Goal: Ask a question

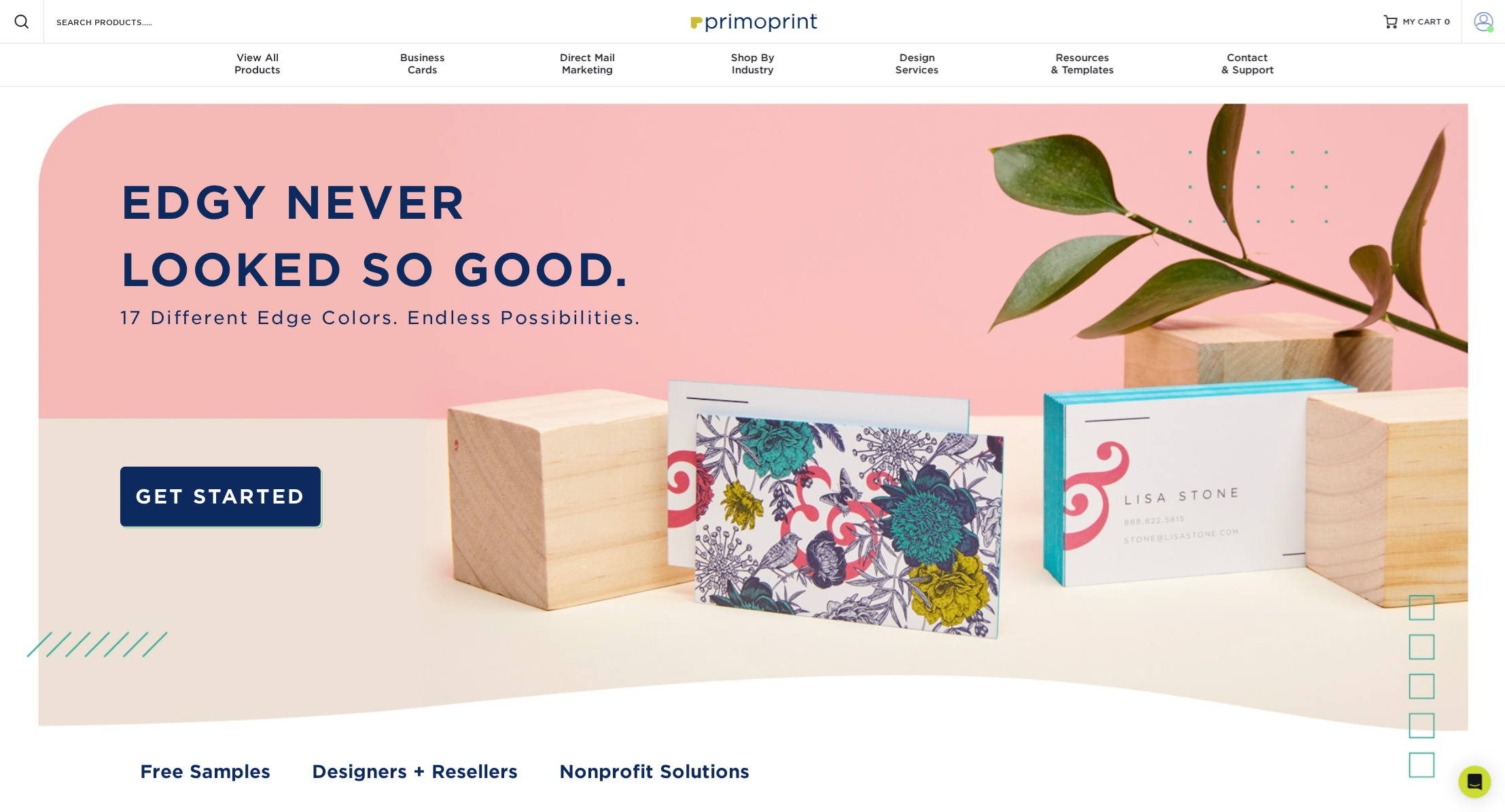
click at [1488, 21] on span at bounding box center [1485, 22] width 19 height 19
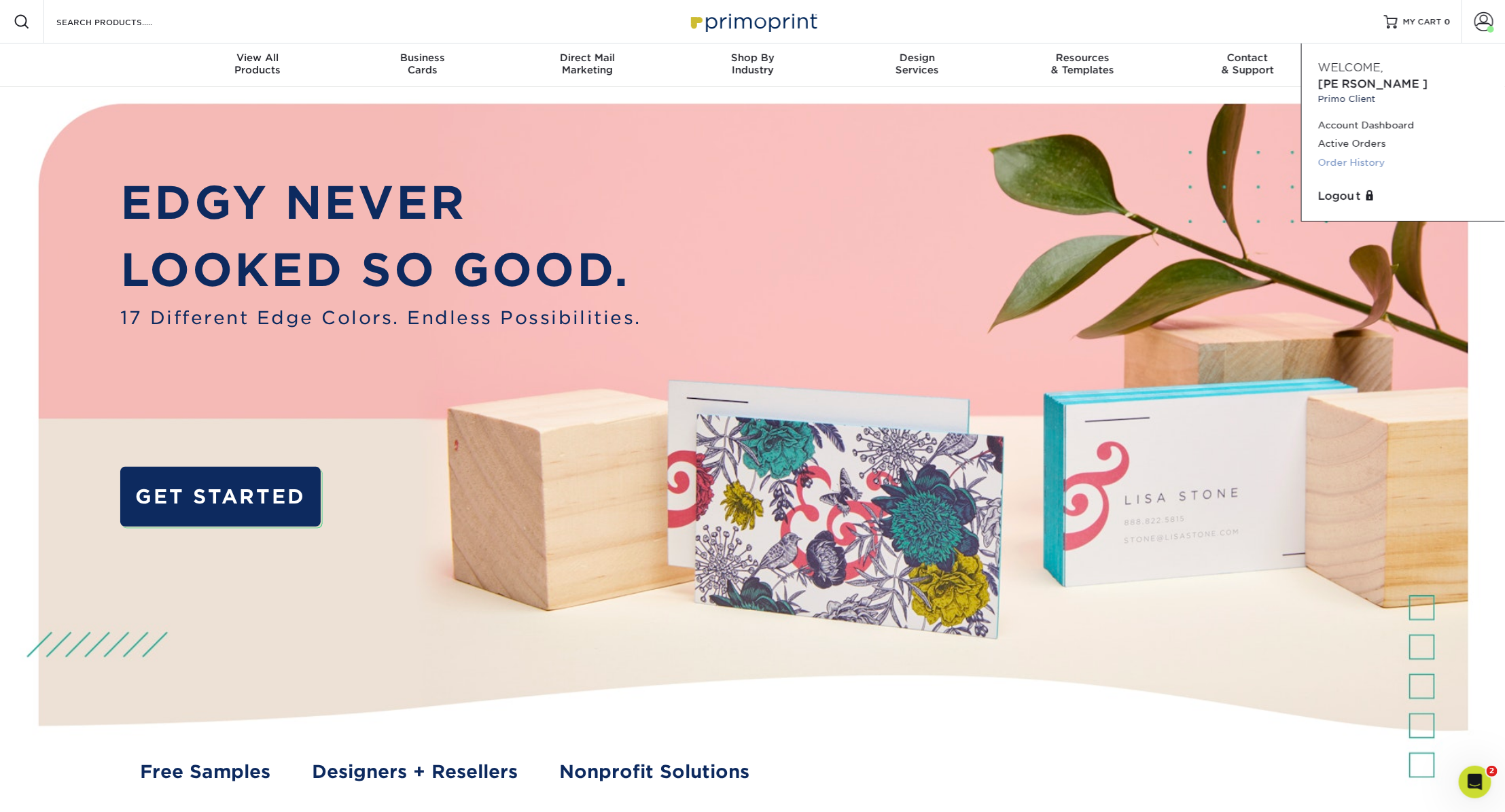
click at [1380, 153] on link "Order History" at bounding box center [1404, 162] width 171 height 18
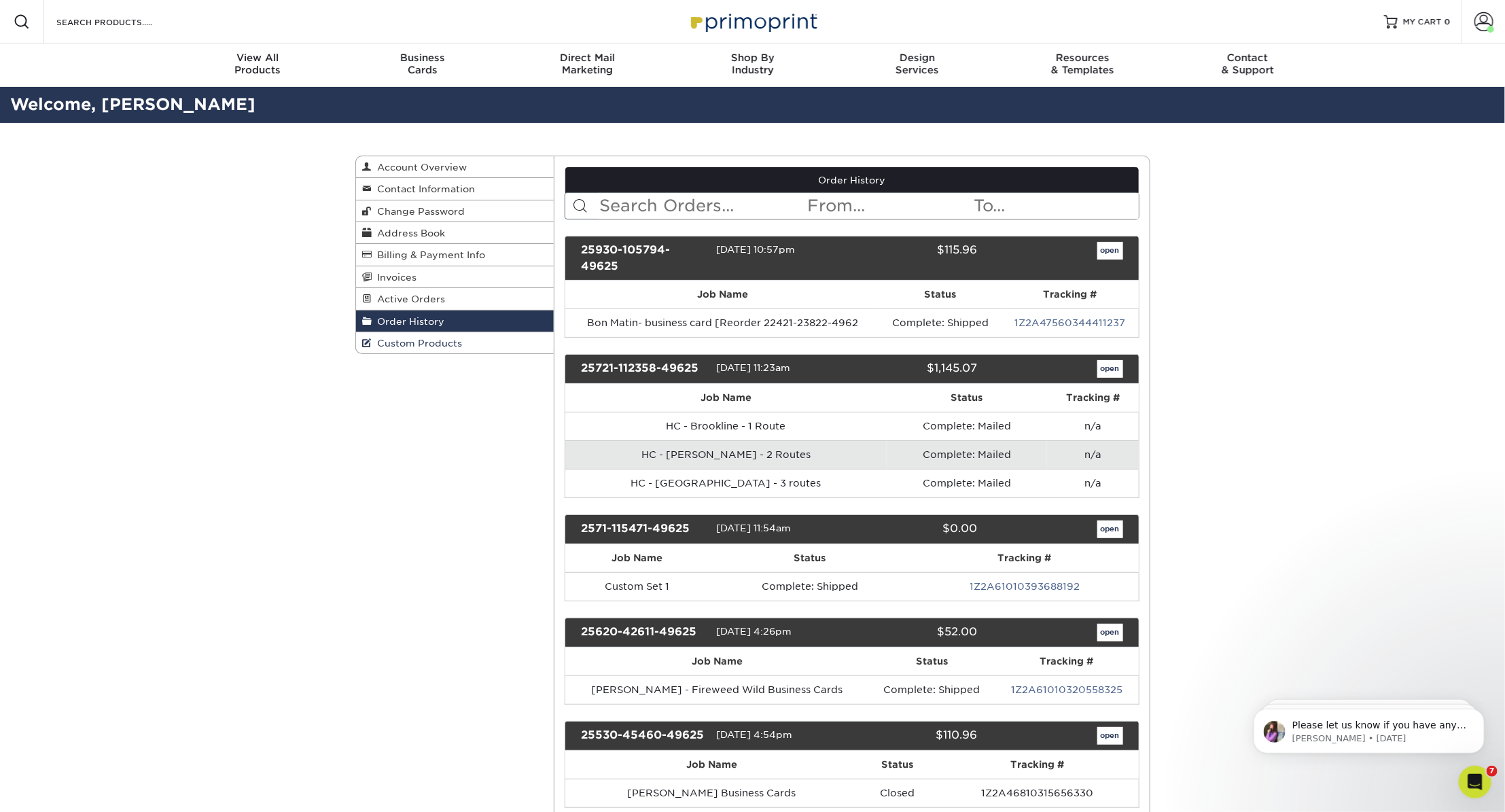
click at [414, 341] on span "Custom Products" at bounding box center [417, 343] width 90 height 11
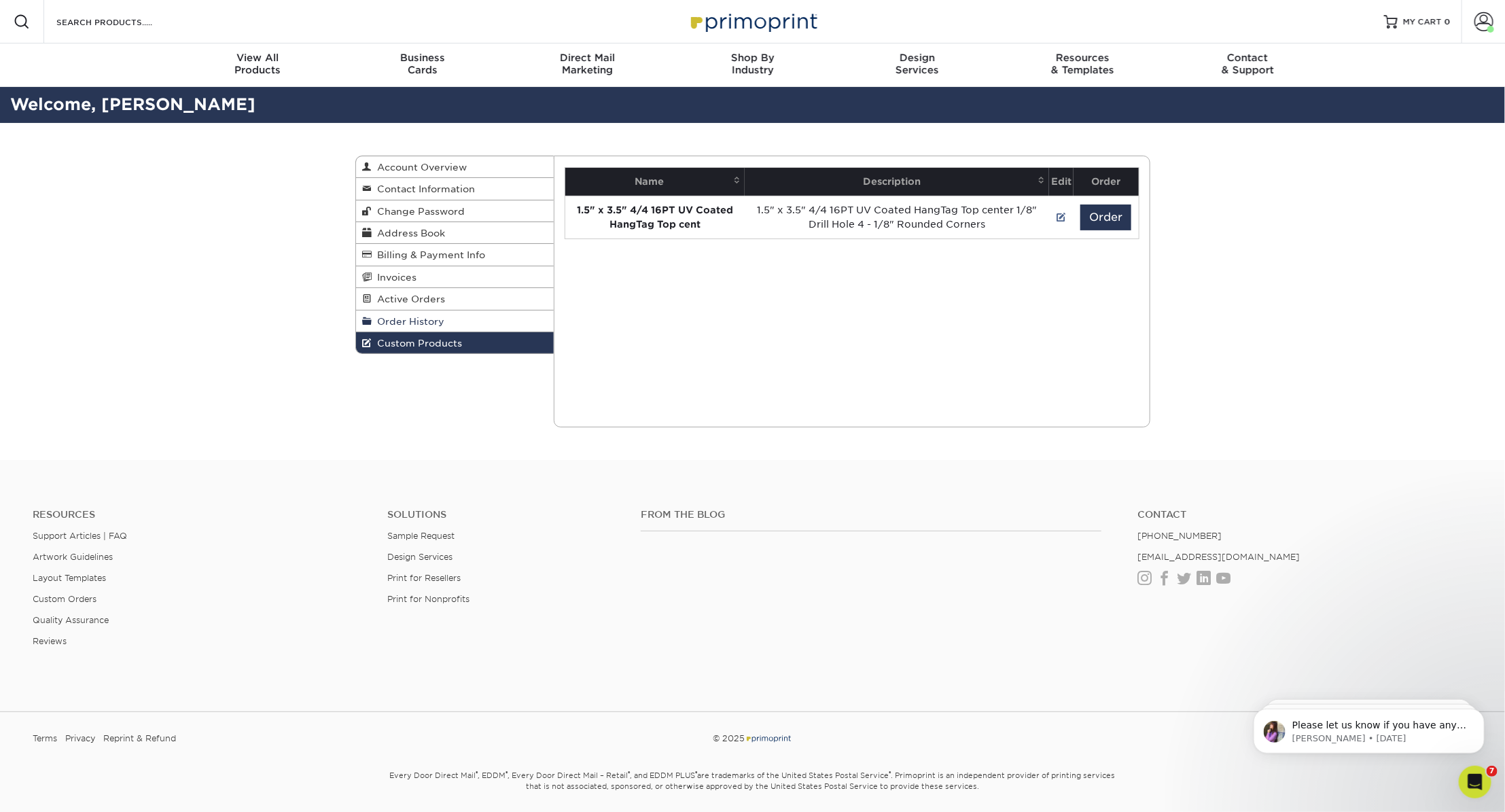
click at [430, 319] on span "Order History" at bounding box center [408, 321] width 73 height 11
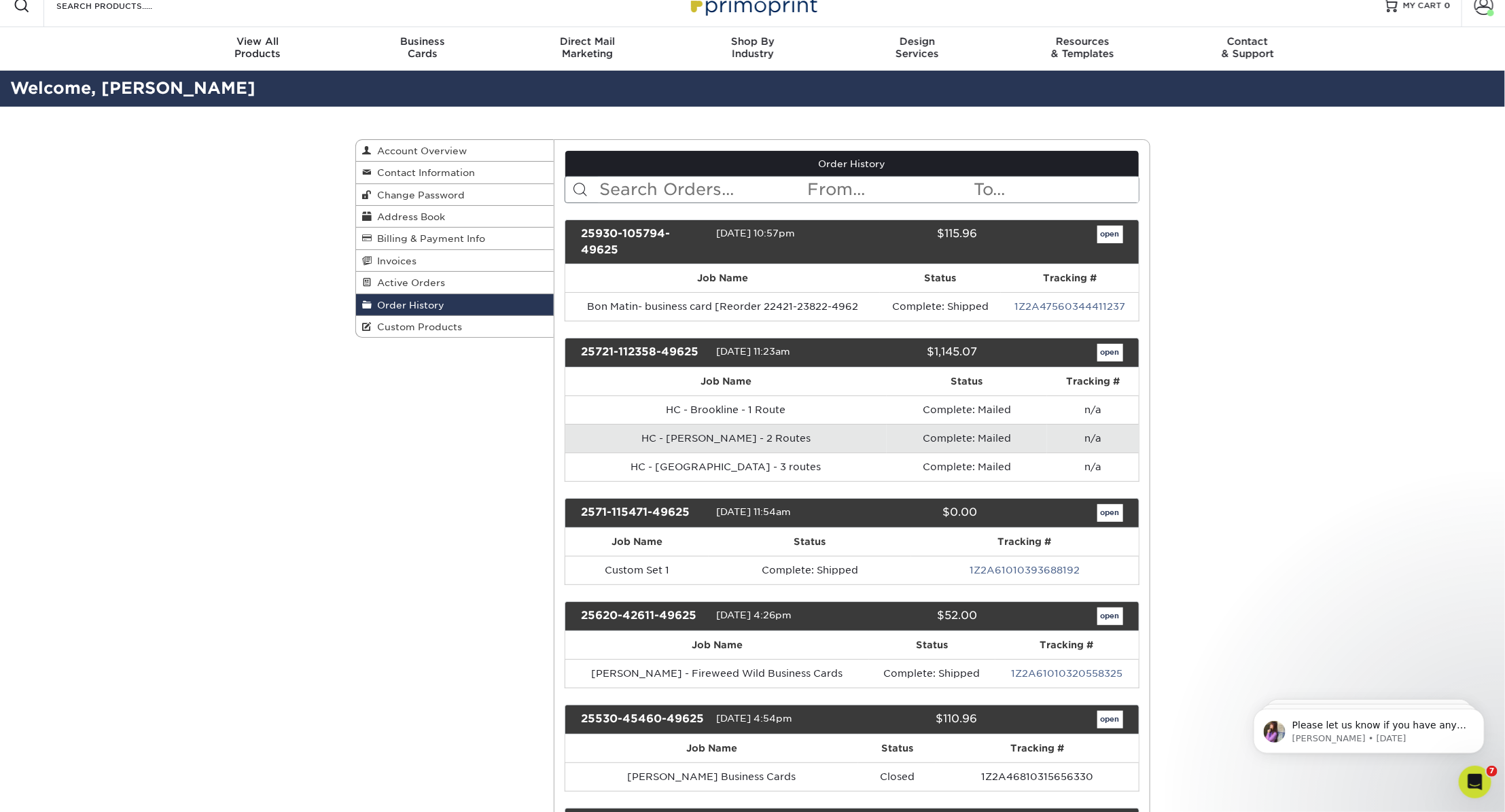
scroll to position [20, 0]
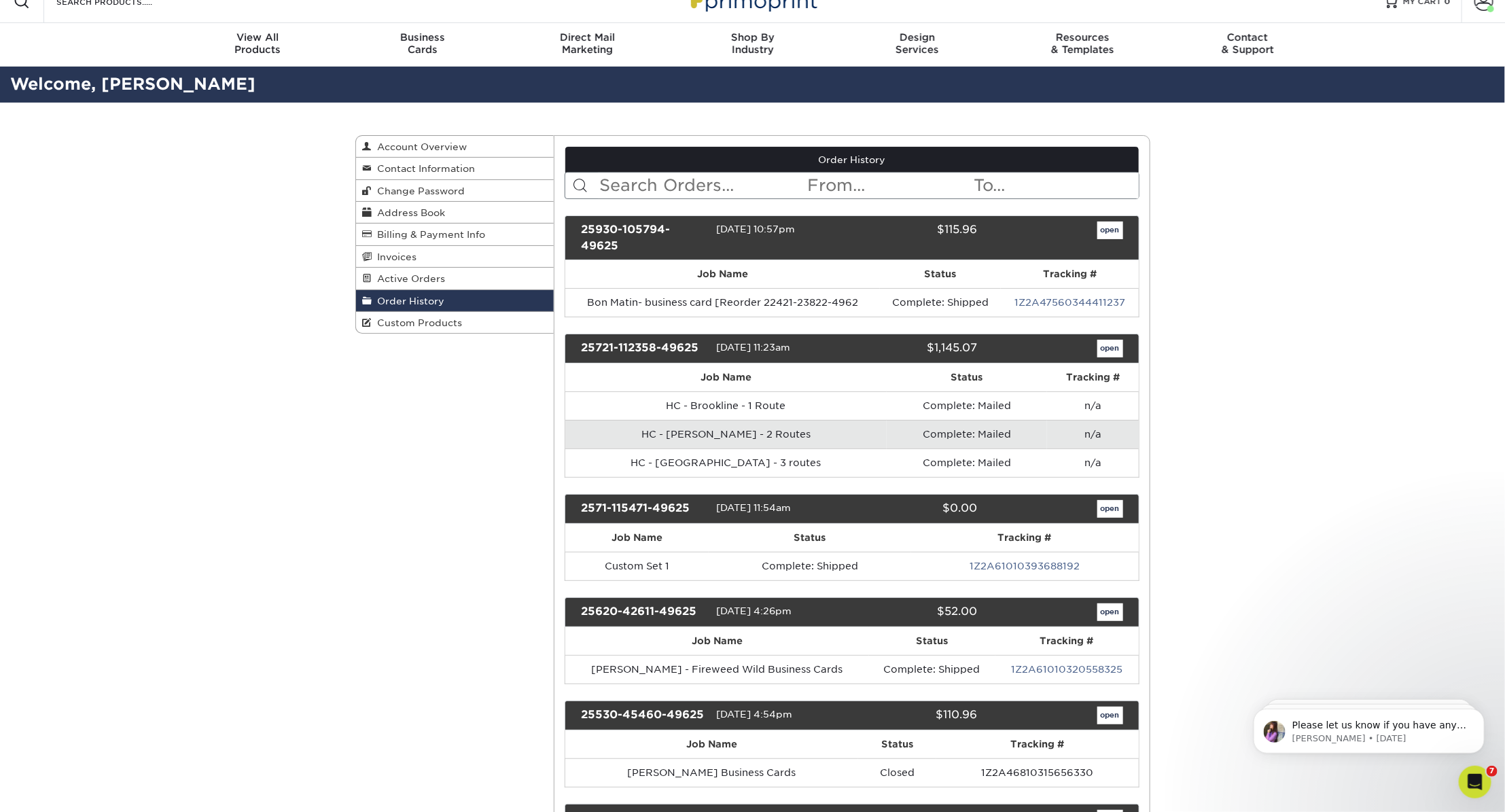
click at [656, 188] on input "text" at bounding box center [702, 185] width 208 height 26
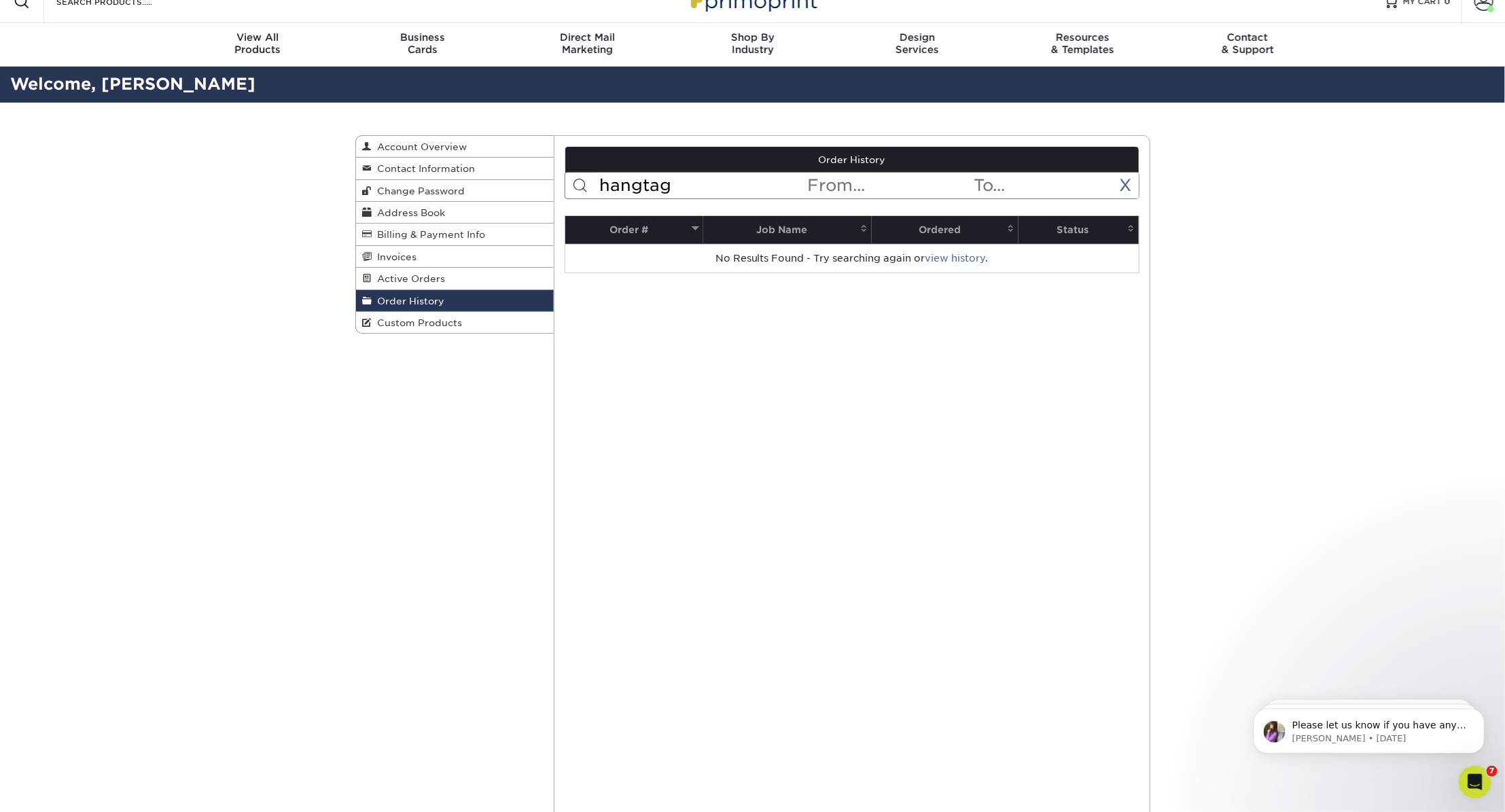
type input "hangtag"
click at [585, 185] on span at bounding box center [580, 185] width 16 height 16
click at [575, 190] on span at bounding box center [580, 185] width 16 height 16
click at [674, 186] on input "hangtag" at bounding box center [702, 185] width 208 height 26
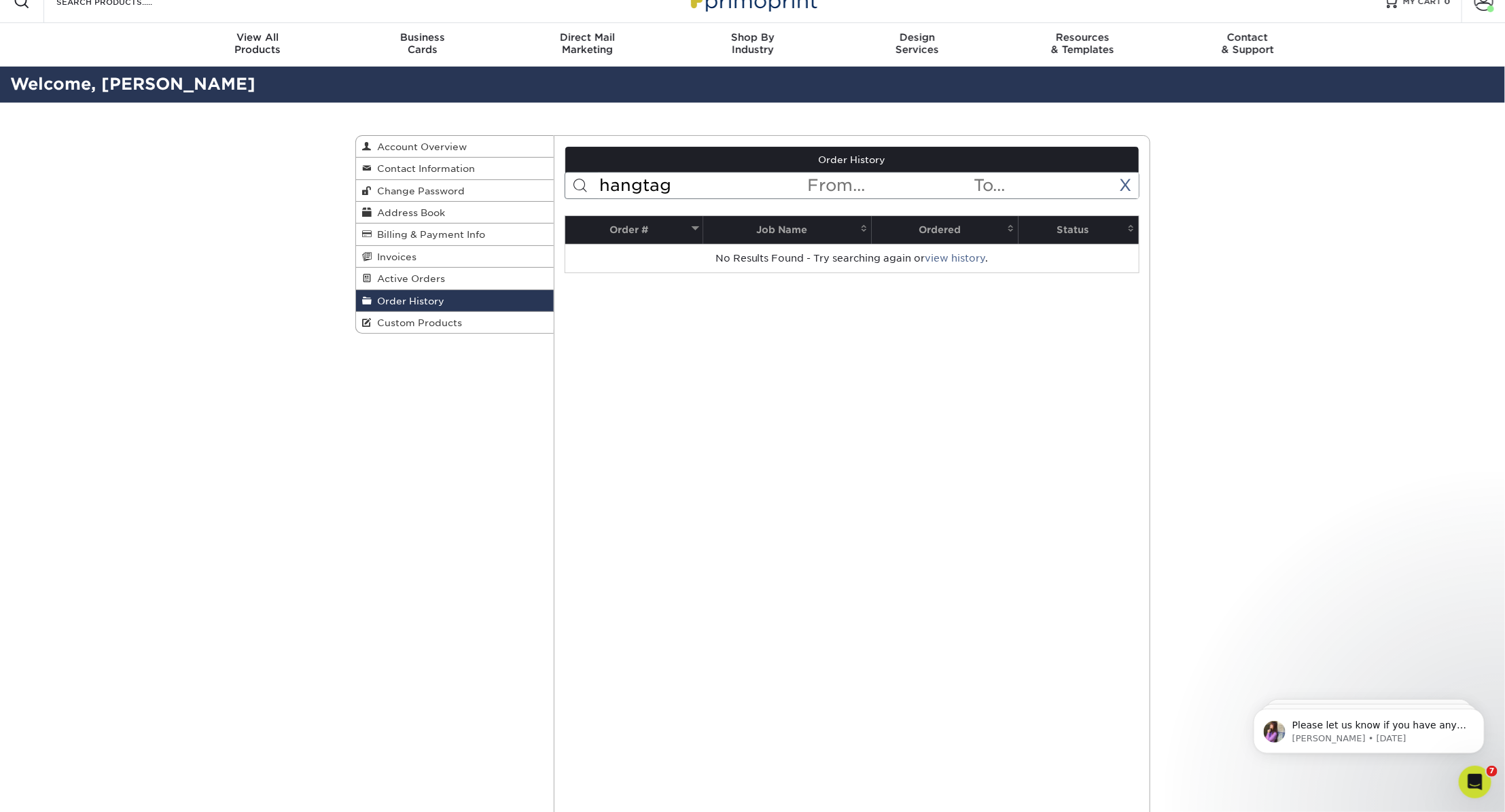
click at [674, 186] on input "hangtag" at bounding box center [702, 185] width 208 height 26
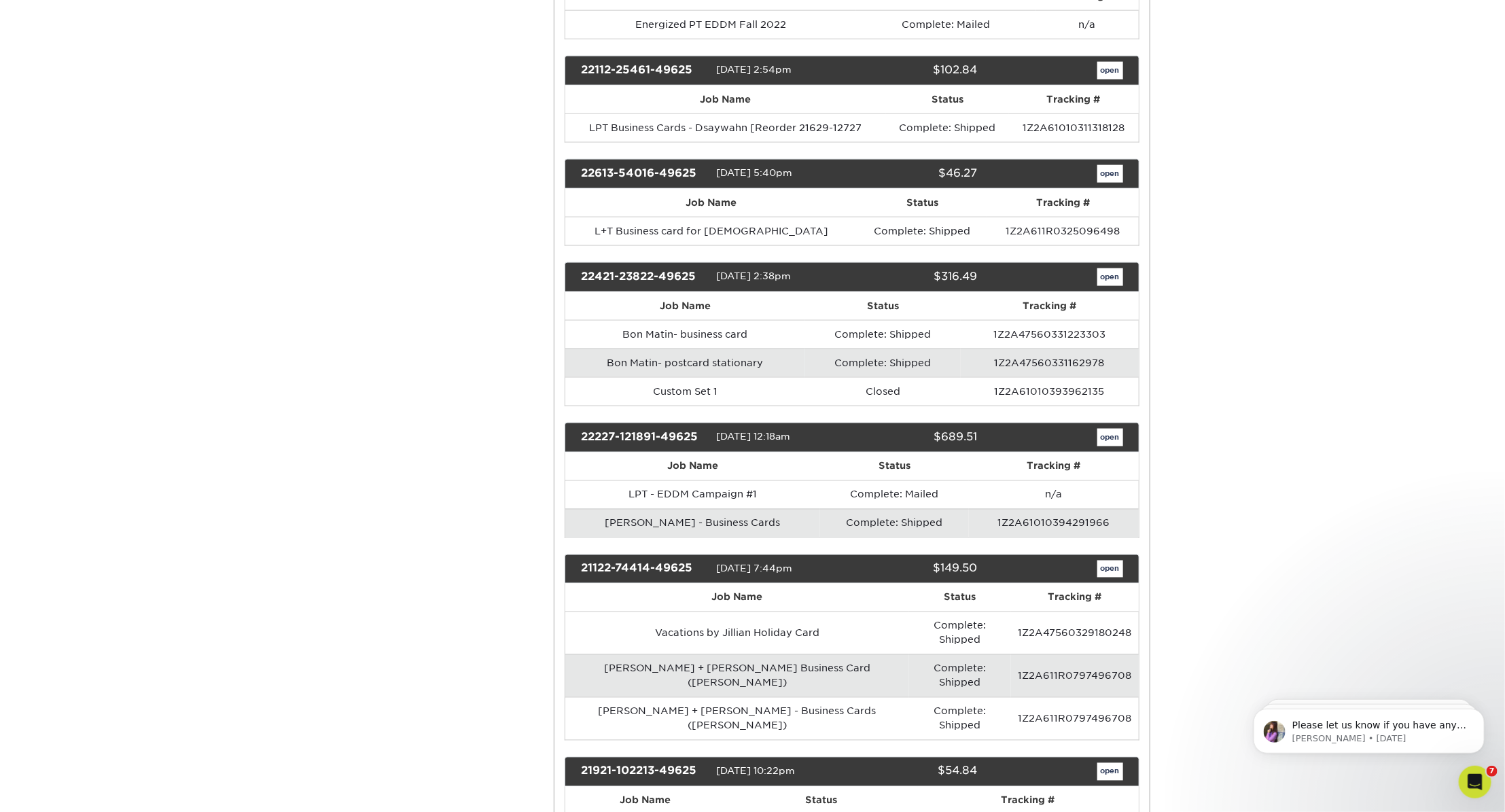
scroll to position [4063, 0]
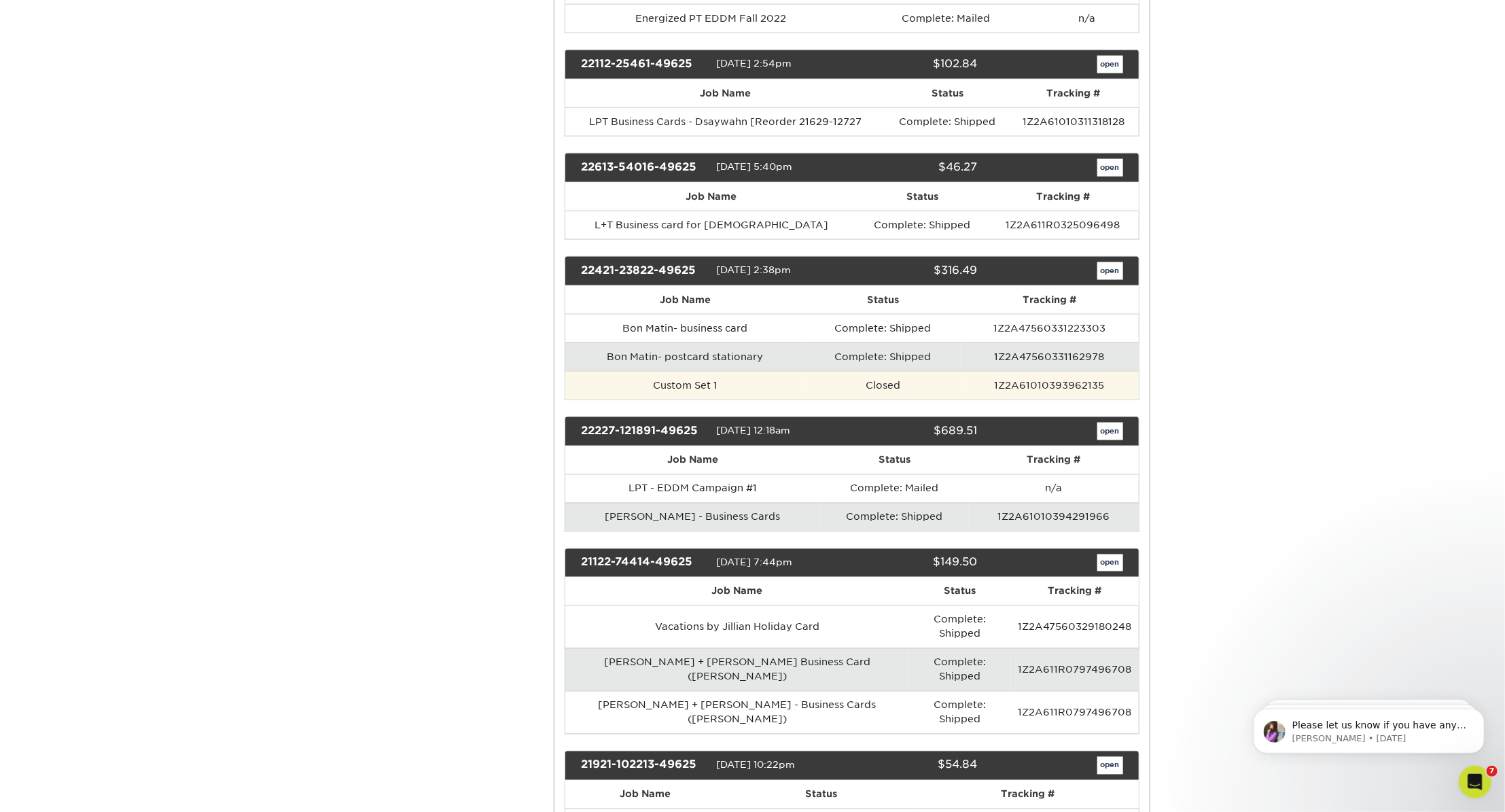
click at [705, 371] on td "Custom Set 1" at bounding box center [685, 385] width 240 height 28
click at [1105, 263] on link "open" at bounding box center [1111, 271] width 26 height 17
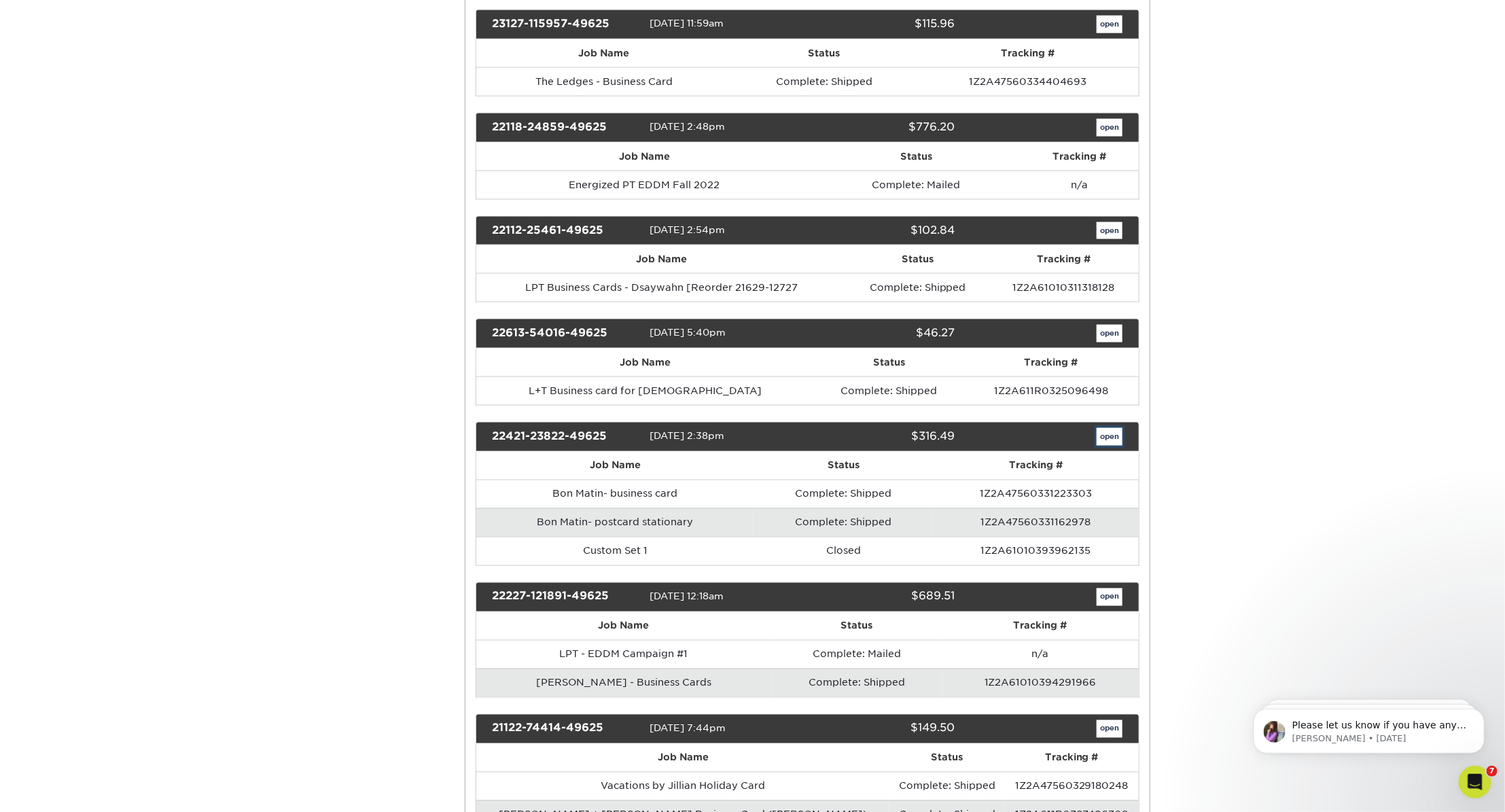
scroll to position [0, 0]
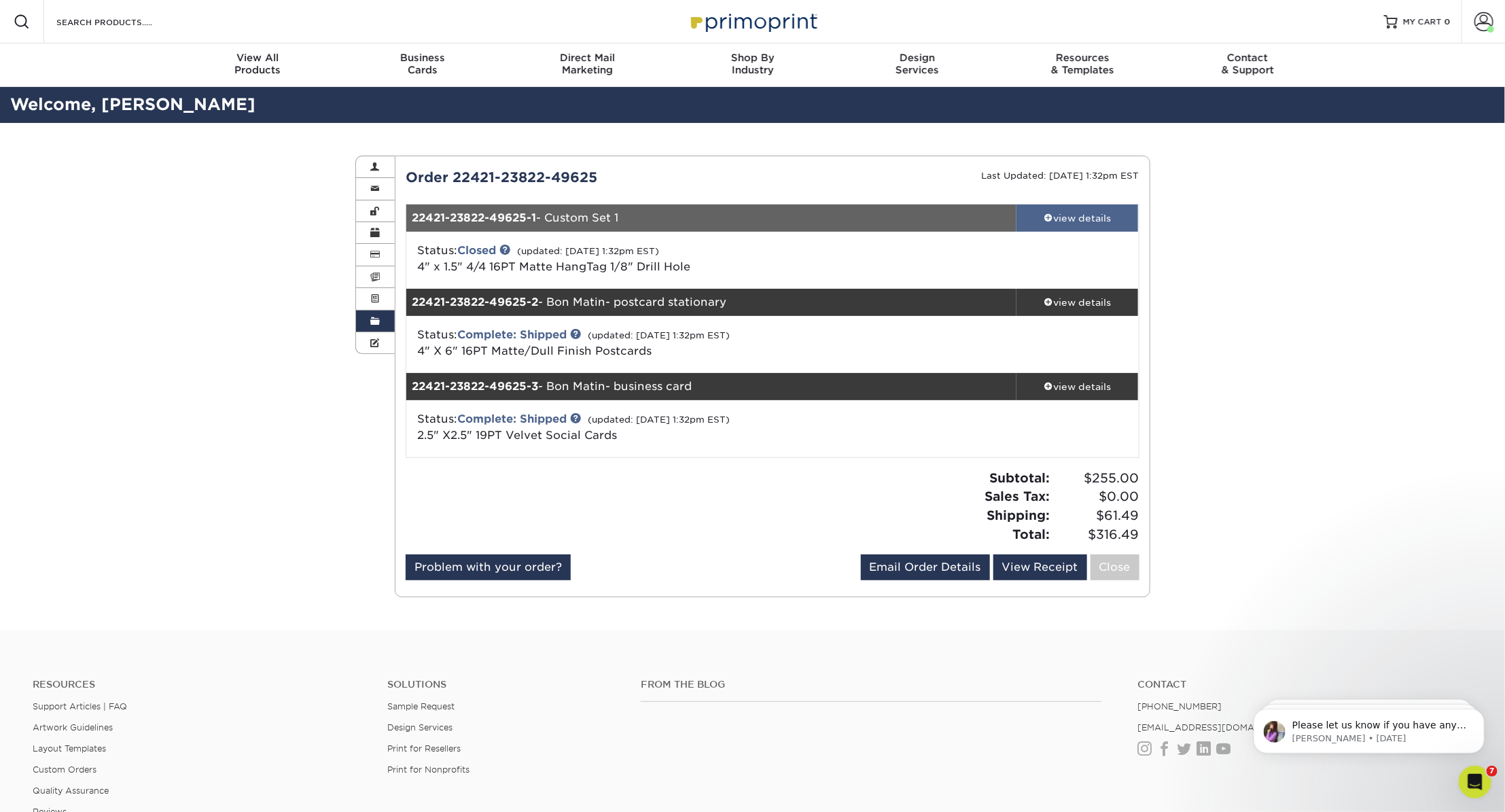
click at [1048, 215] on span at bounding box center [1049, 218] width 10 height 10
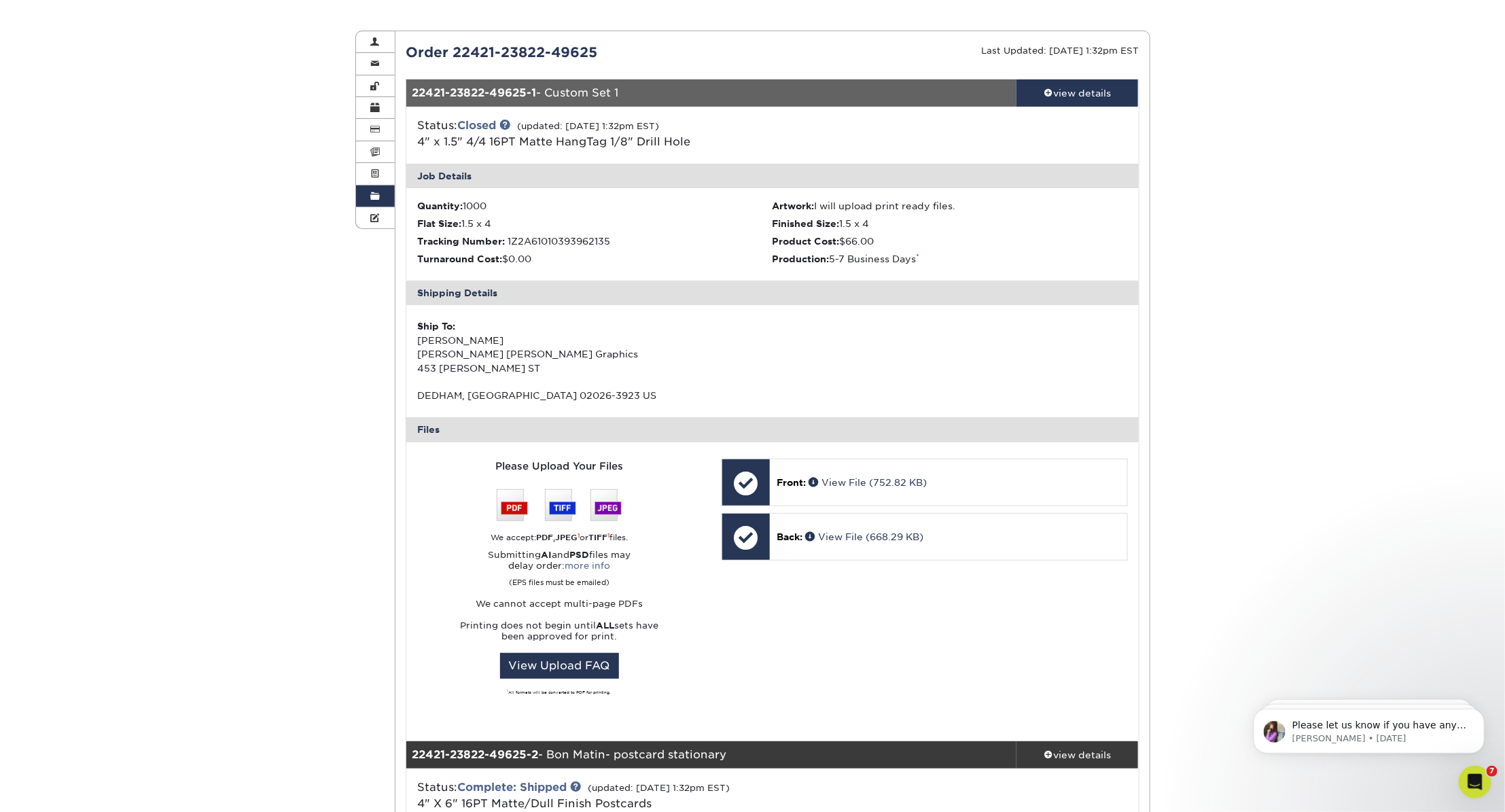
scroll to position [141, 0]
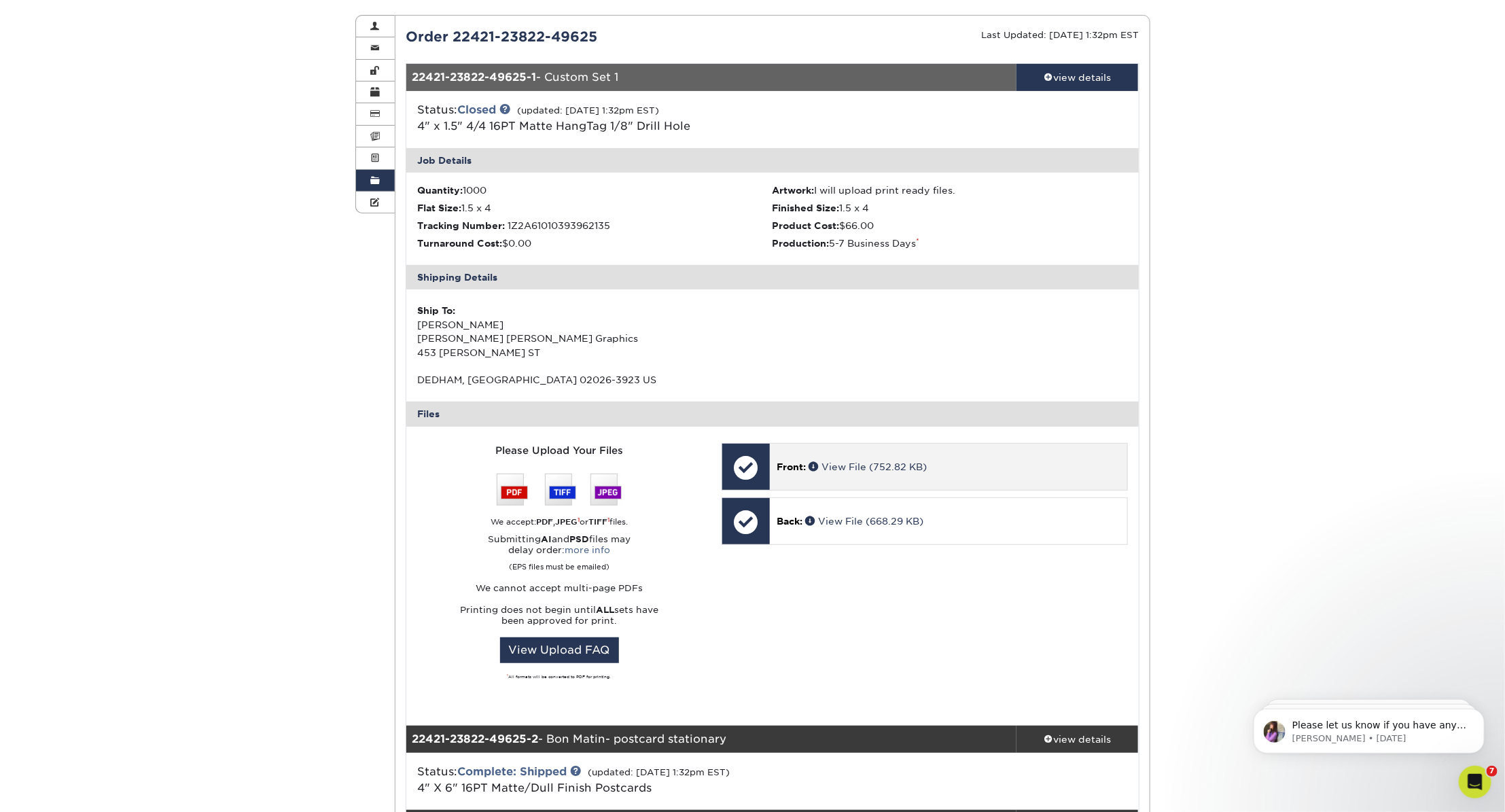
click at [775, 470] on div "Front: View File (752.82 KB)" at bounding box center [949, 467] width 357 height 47
click at [848, 466] on link "View File (752.82 KB)" at bounding box center [868, 466] width 118 height 11
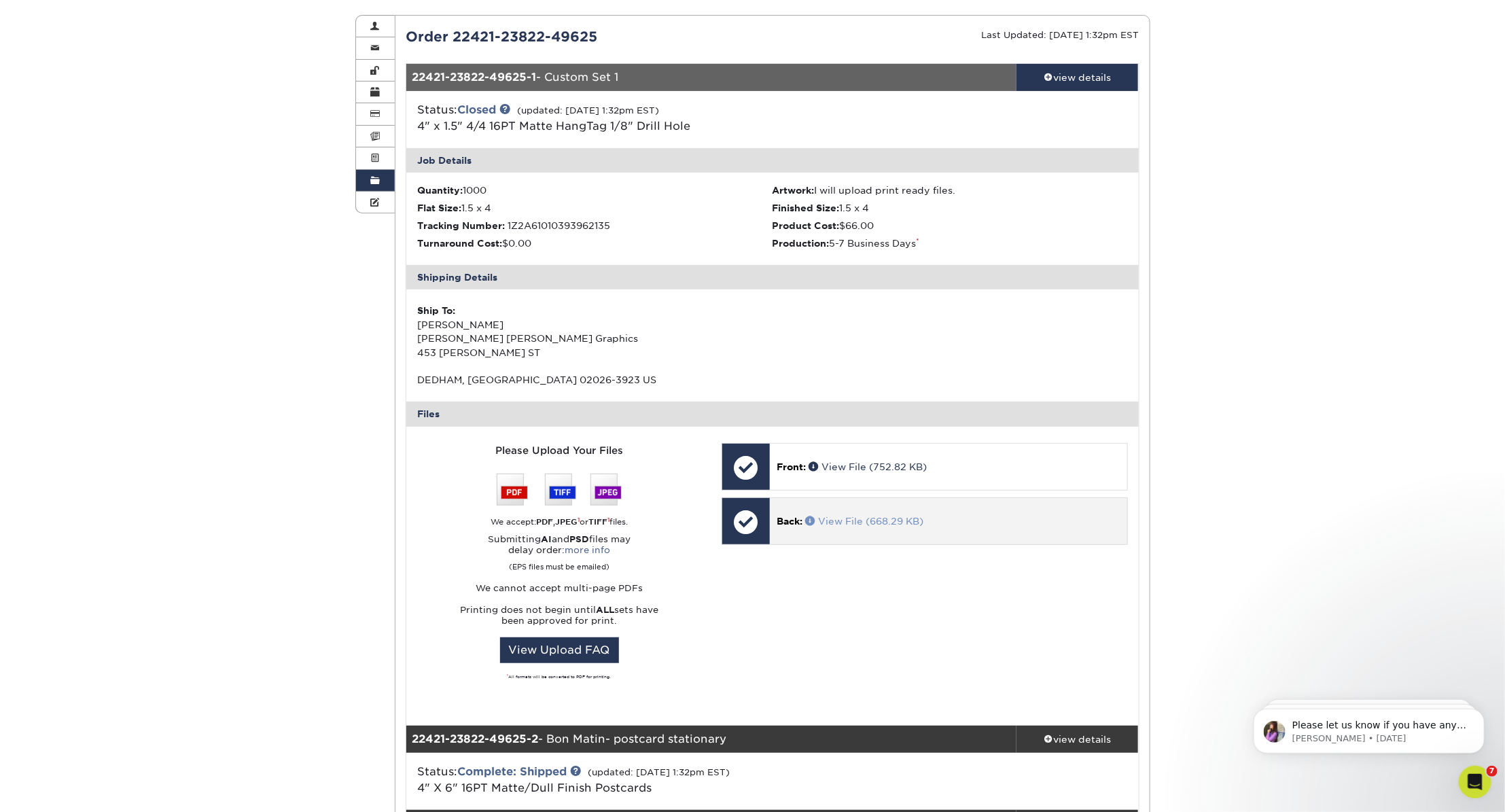
click at [860, 525] on link "View File (668.29 KB)" at bounding box center [864, 520] width 118 height 11
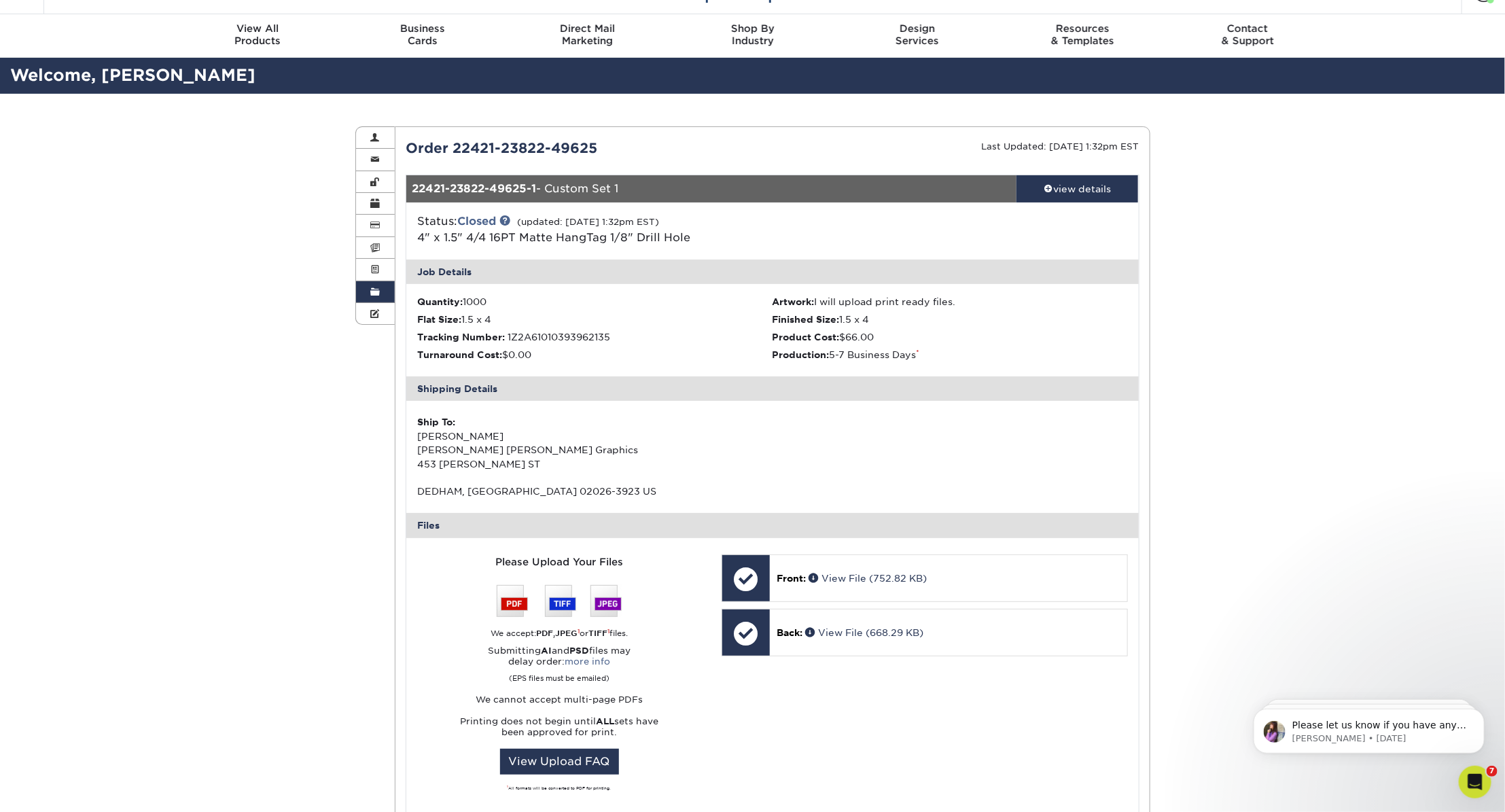
scroll to position [0, 0]
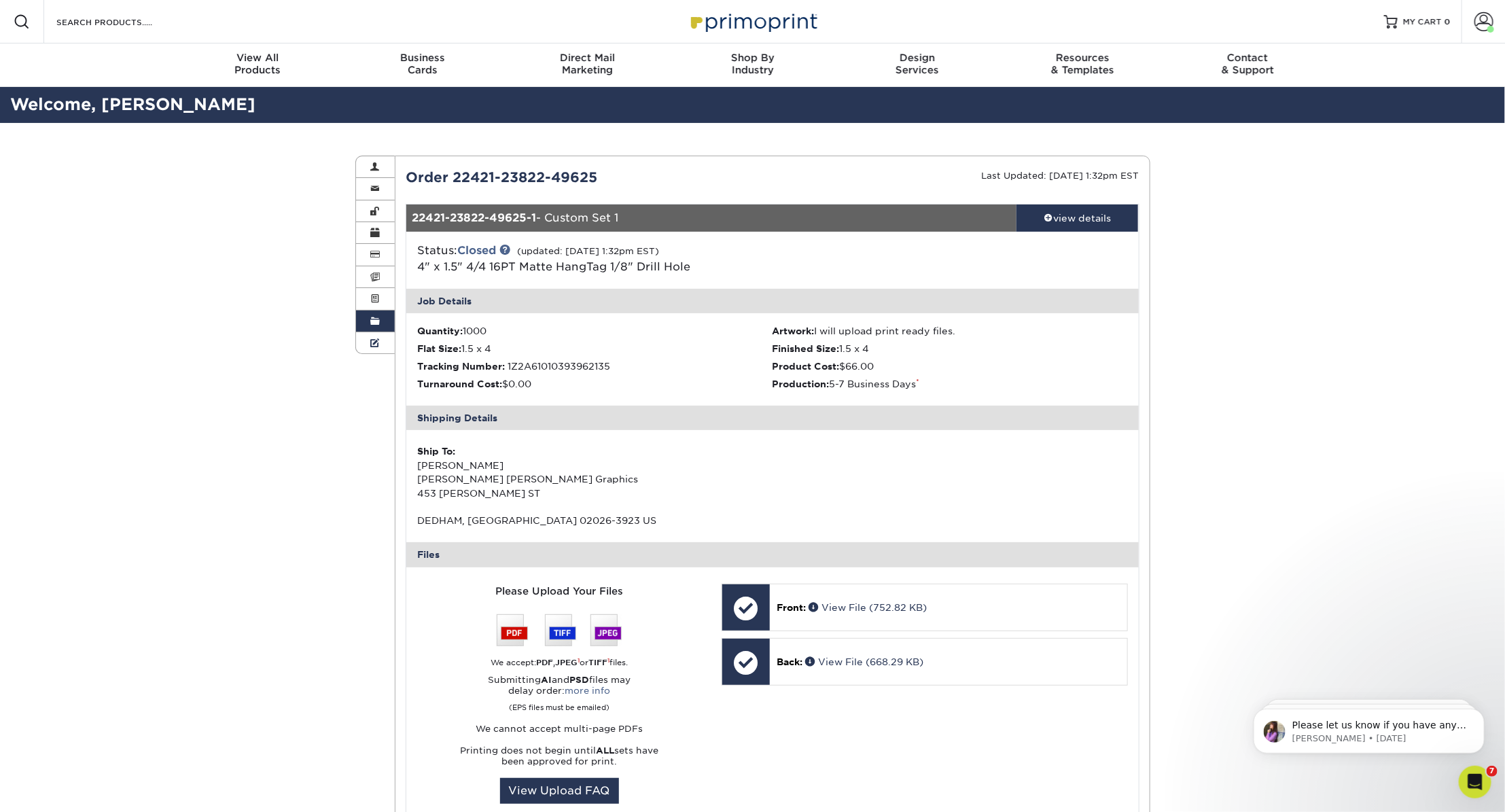
click at [386, 341] on link "Custom Products" at bounding box center [375, 343] width 40 height 21
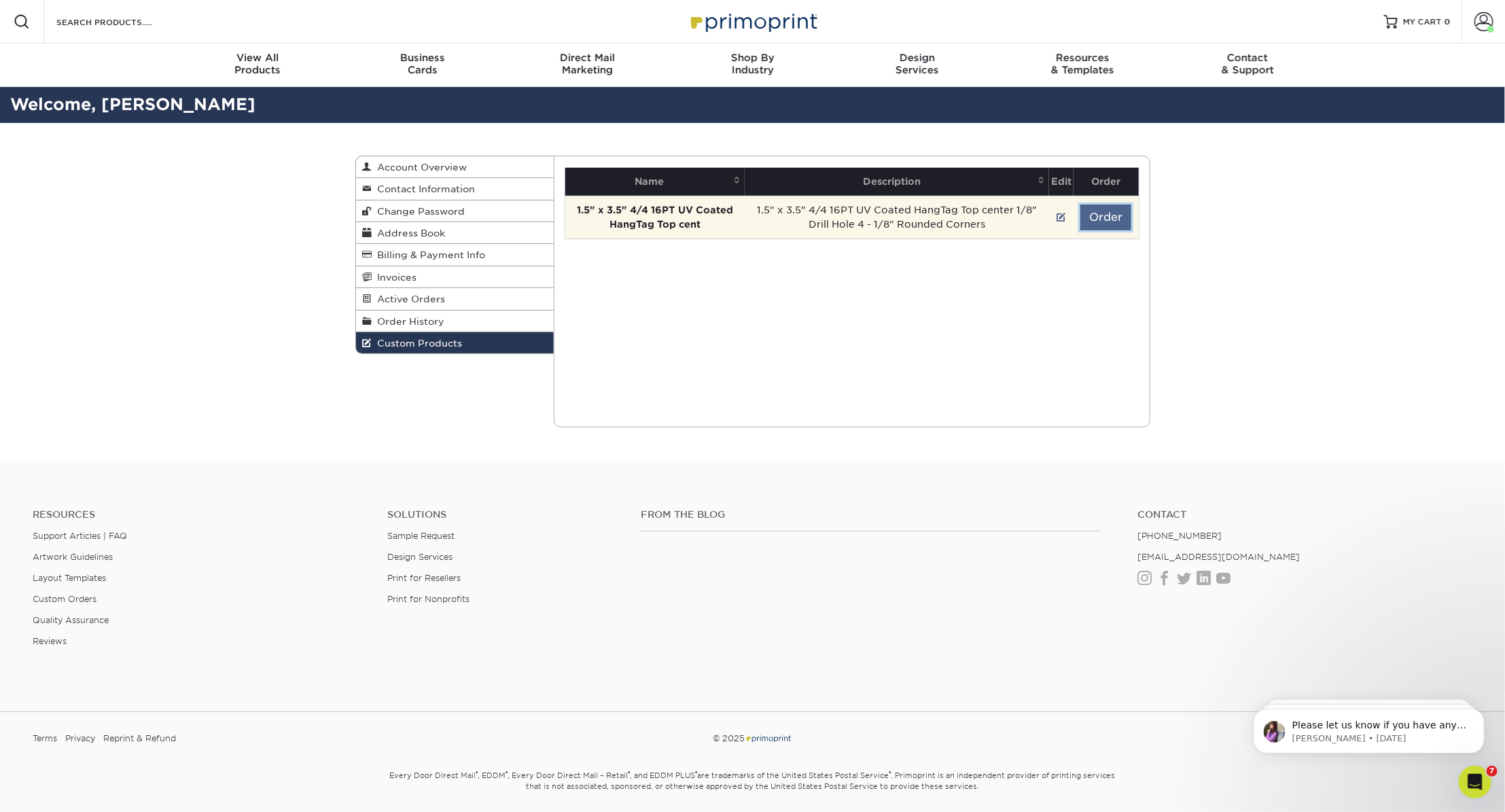
click at [1095, 220] on button "Order" at bounding box center [1106, 217] width 51 height 26
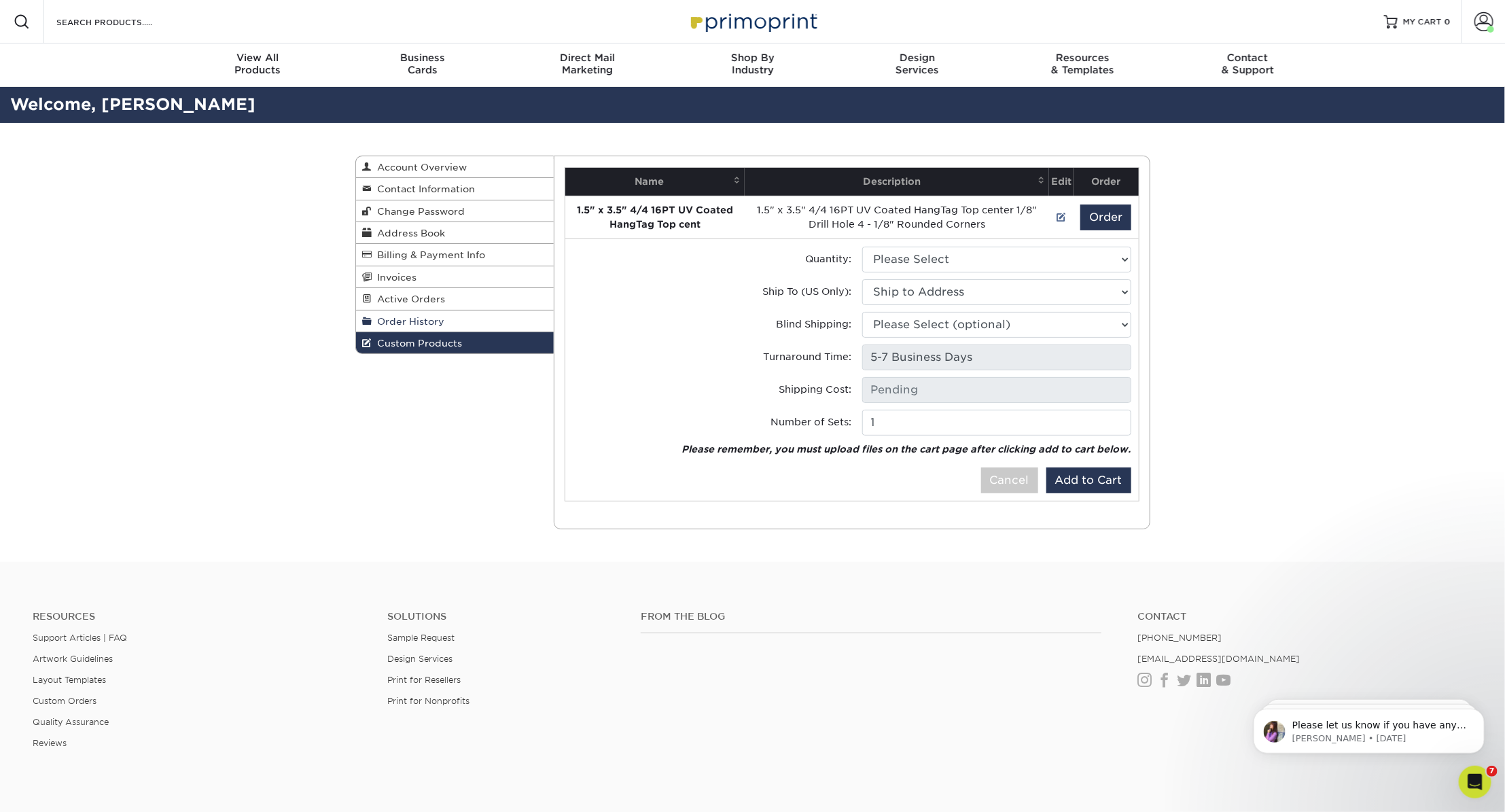
click at [423, 322] on span "Order History" at bounding box center [408, 321] width 73 height 11
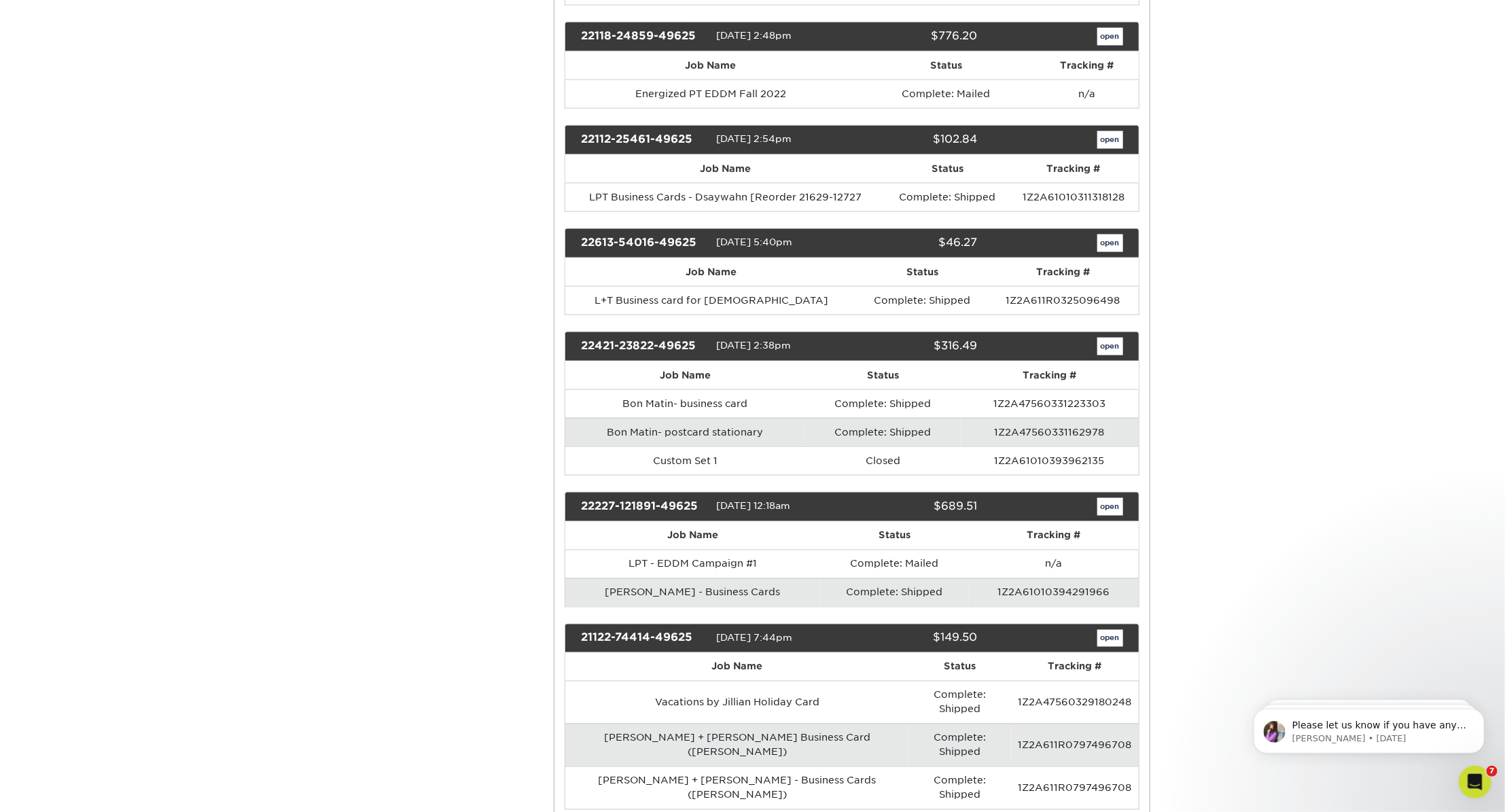
scroll to position [3996, 0]
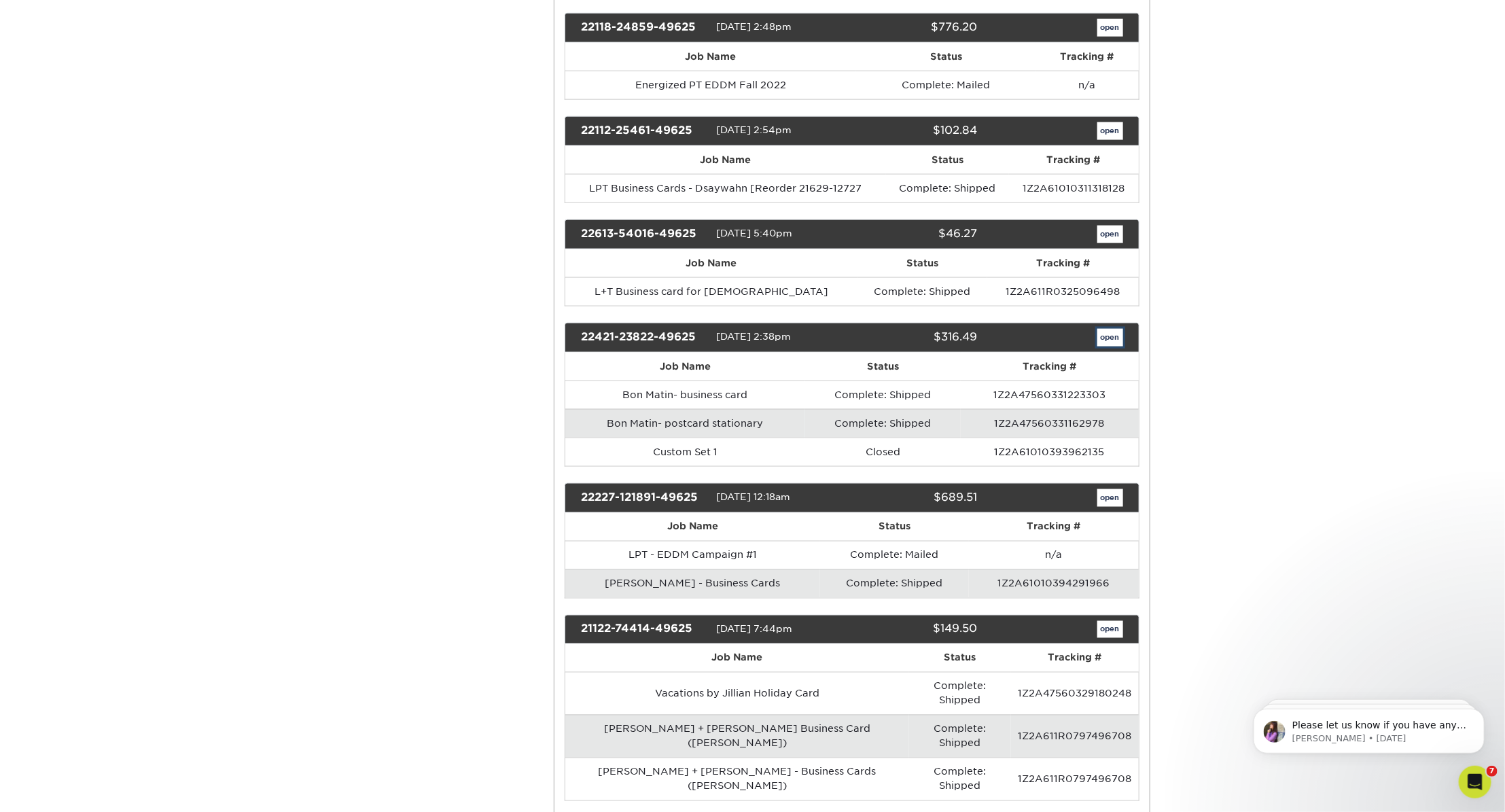
click at [1107, 328] on link "open" at bounding box center [1111, 337] width 26 height 17
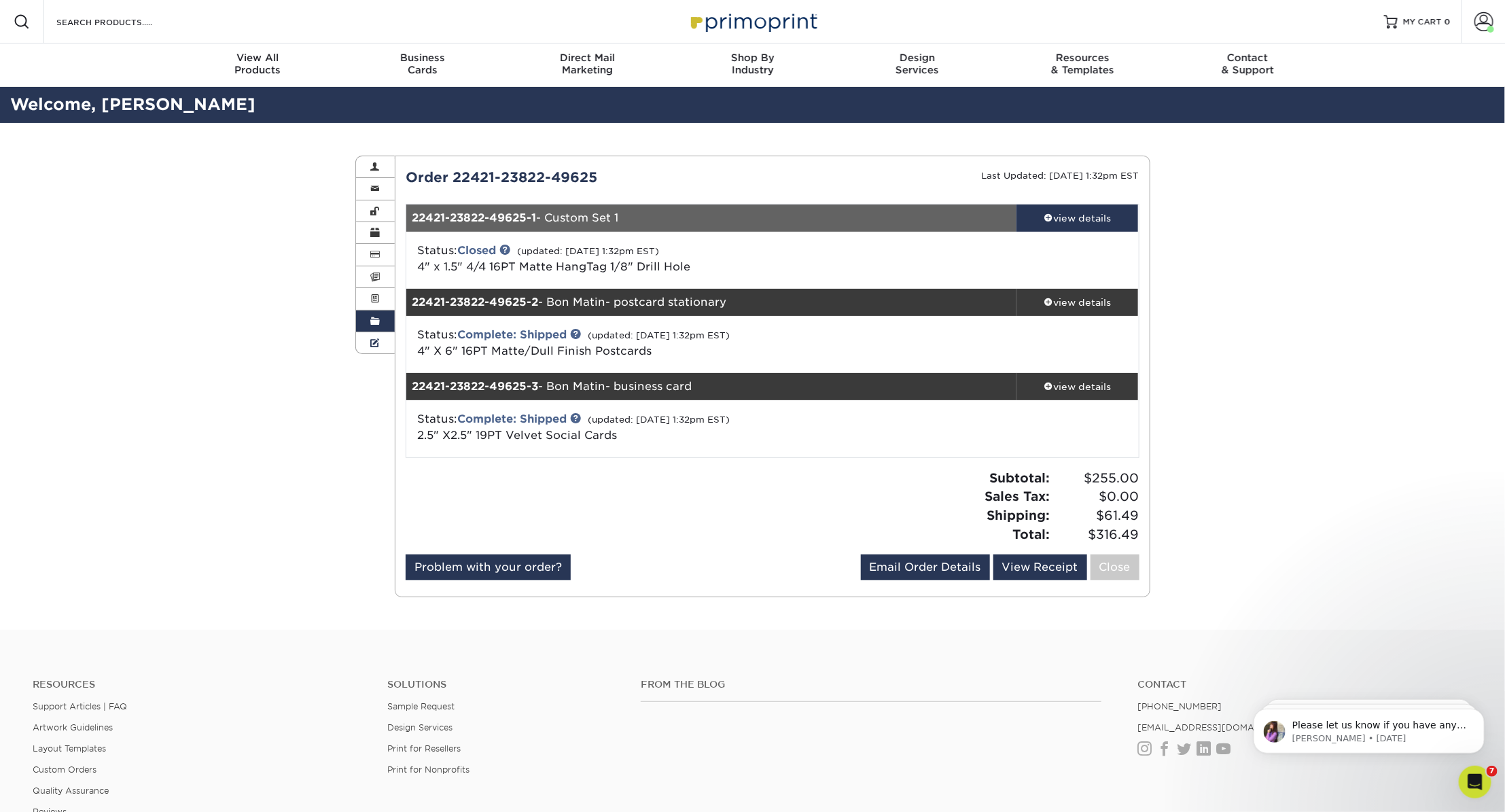
click at [374, 340] on span at bounding box center [375, 343] width 10 height 11
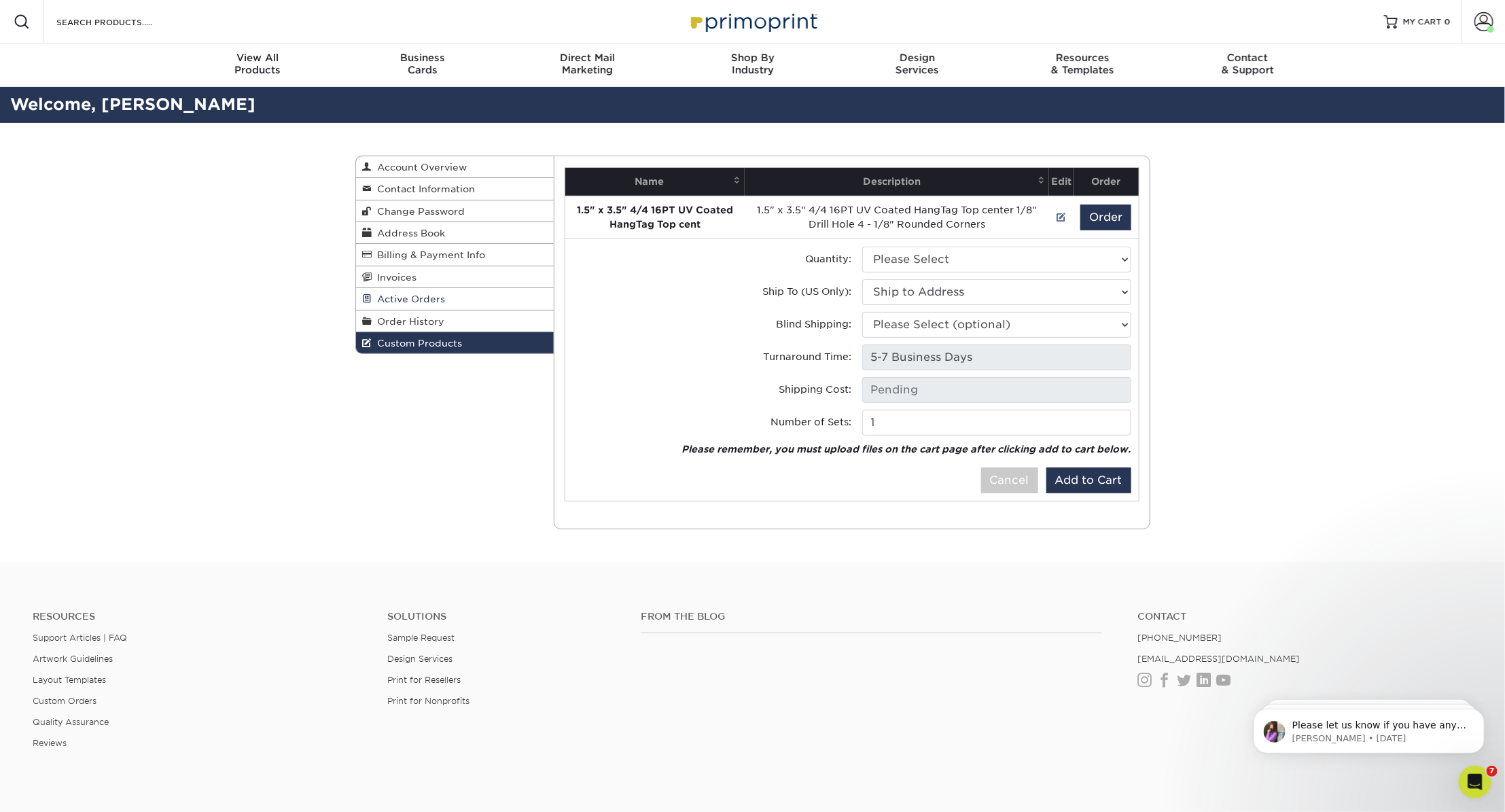
click at [423, 300] on span "Active Orders" at bounding box center [409, 298] width 74 height 11
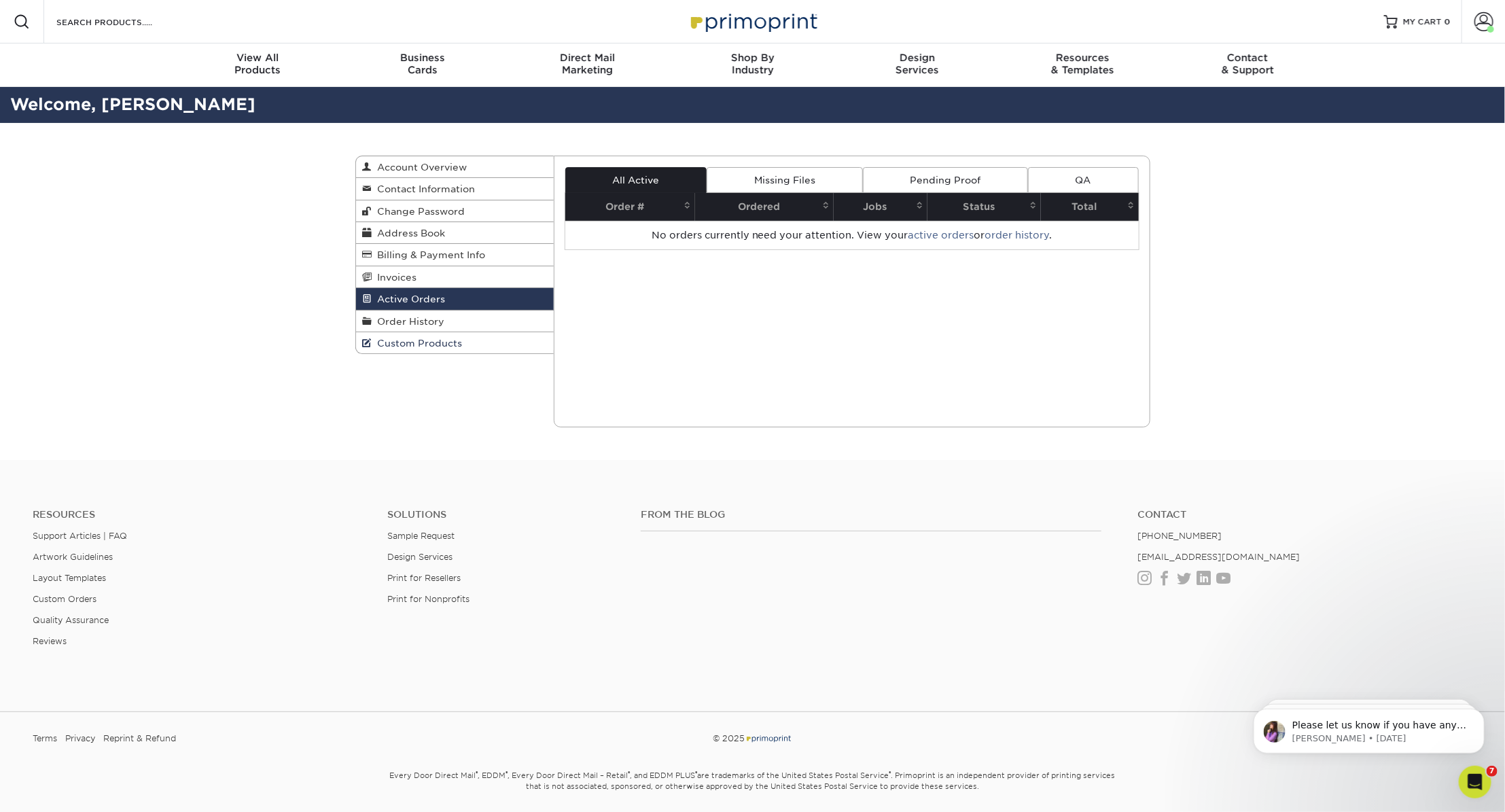
click at [433, 345] on link "Custom Products" at bounding box center [455, 343] width 199 height 21
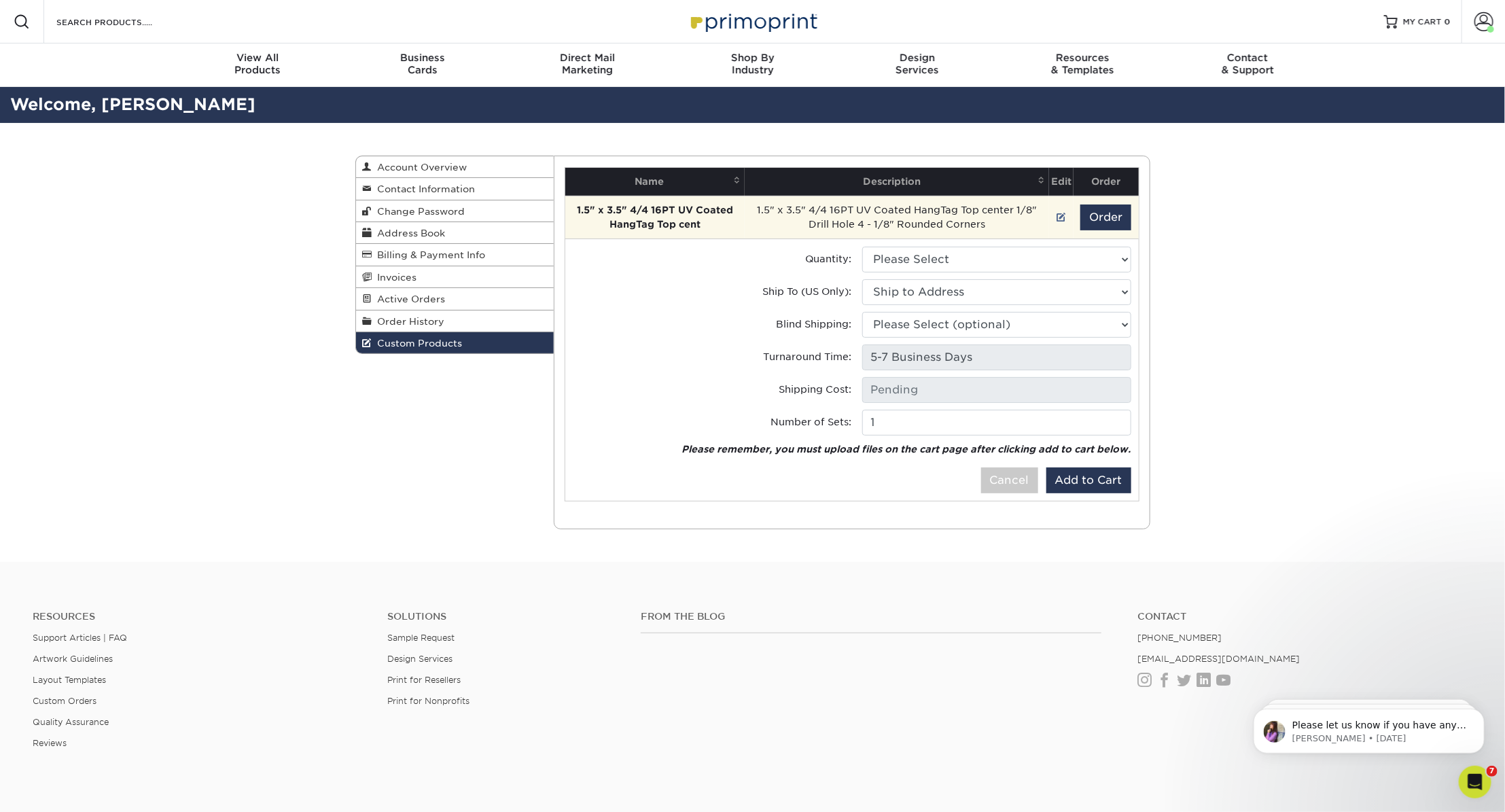
click at [841, 216] on td "1.5" x 3.5" 4/4 16PT UV Coated HangTag Top center 1/8" Drill Hole 4 - 1/8" Roun…" at bounding box center [897, 217] width 304 height 43
click at [1061, 221] on link at bounding box center [1062, 217] width 10 height 11
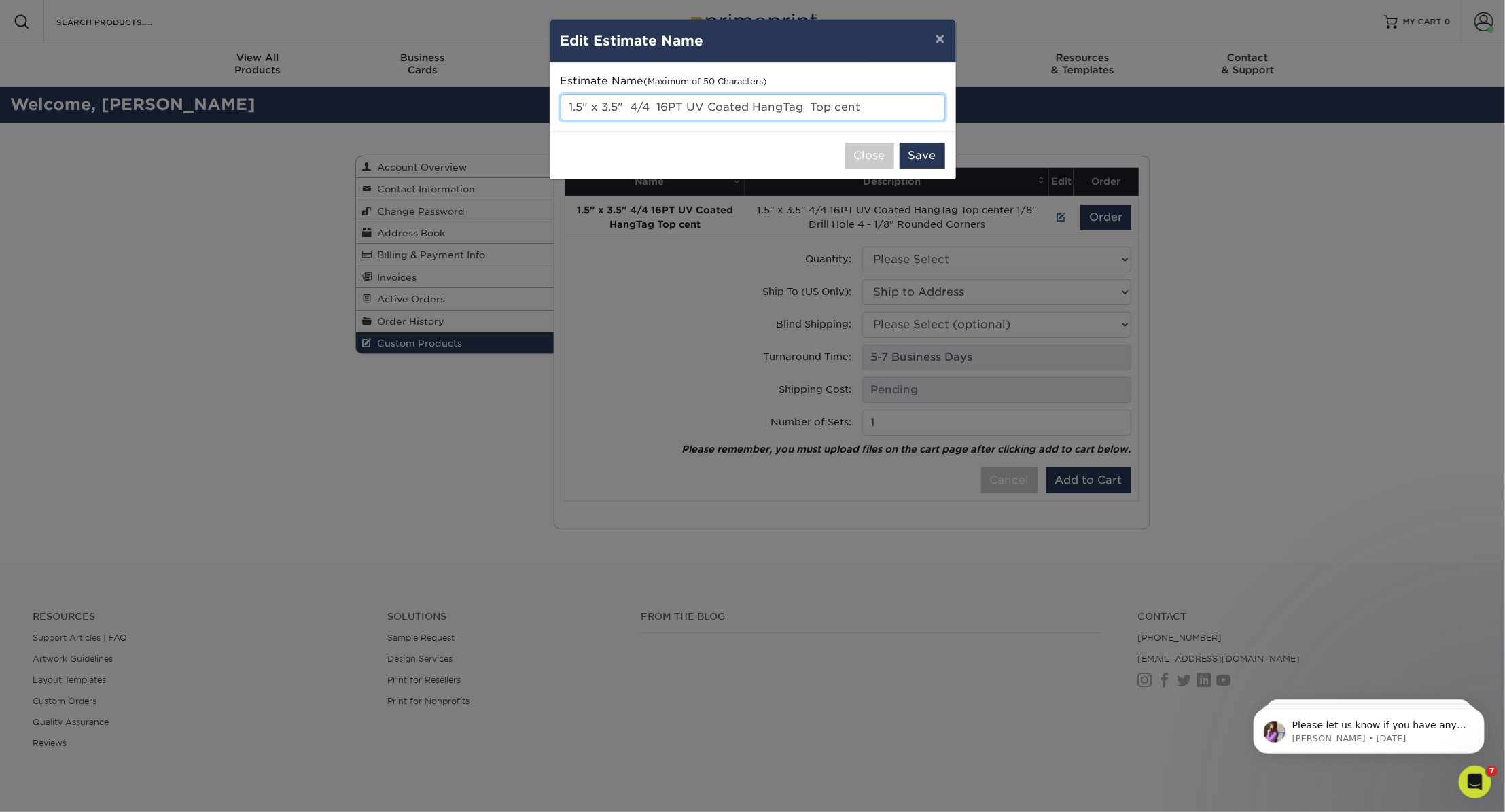
click at [727, 108] on input "1.5" x 3.5" 4/4 16PT UV Coated HangTag Top cent" at bounding box center [753, 107] width 385 height 26
click at [937, 38] on button "×" at bounding box center [940, 38] width 31 height 38
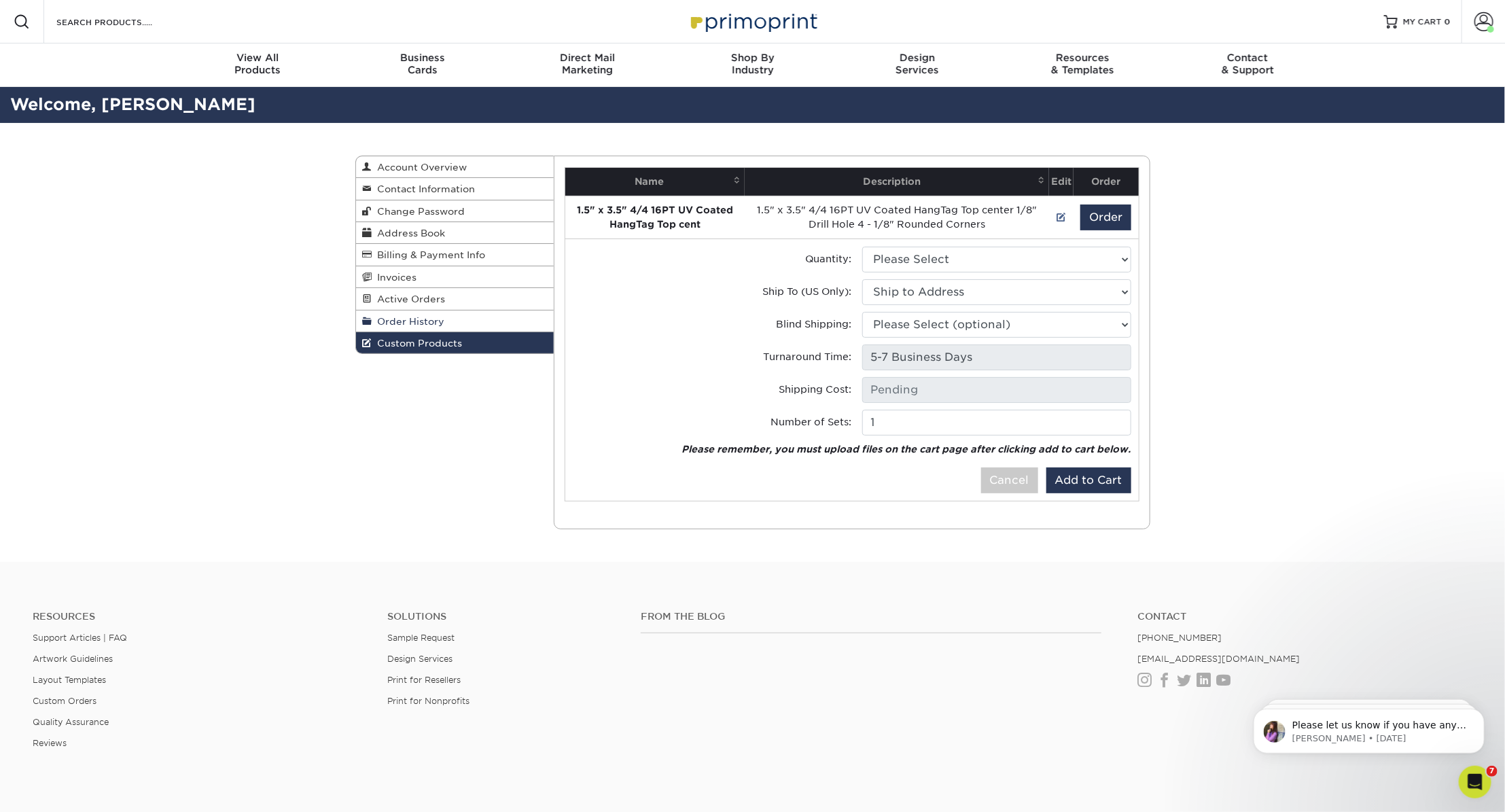
click at [433, 321] on span "Order History" at bounding box center [408, 321] width 73 height 11
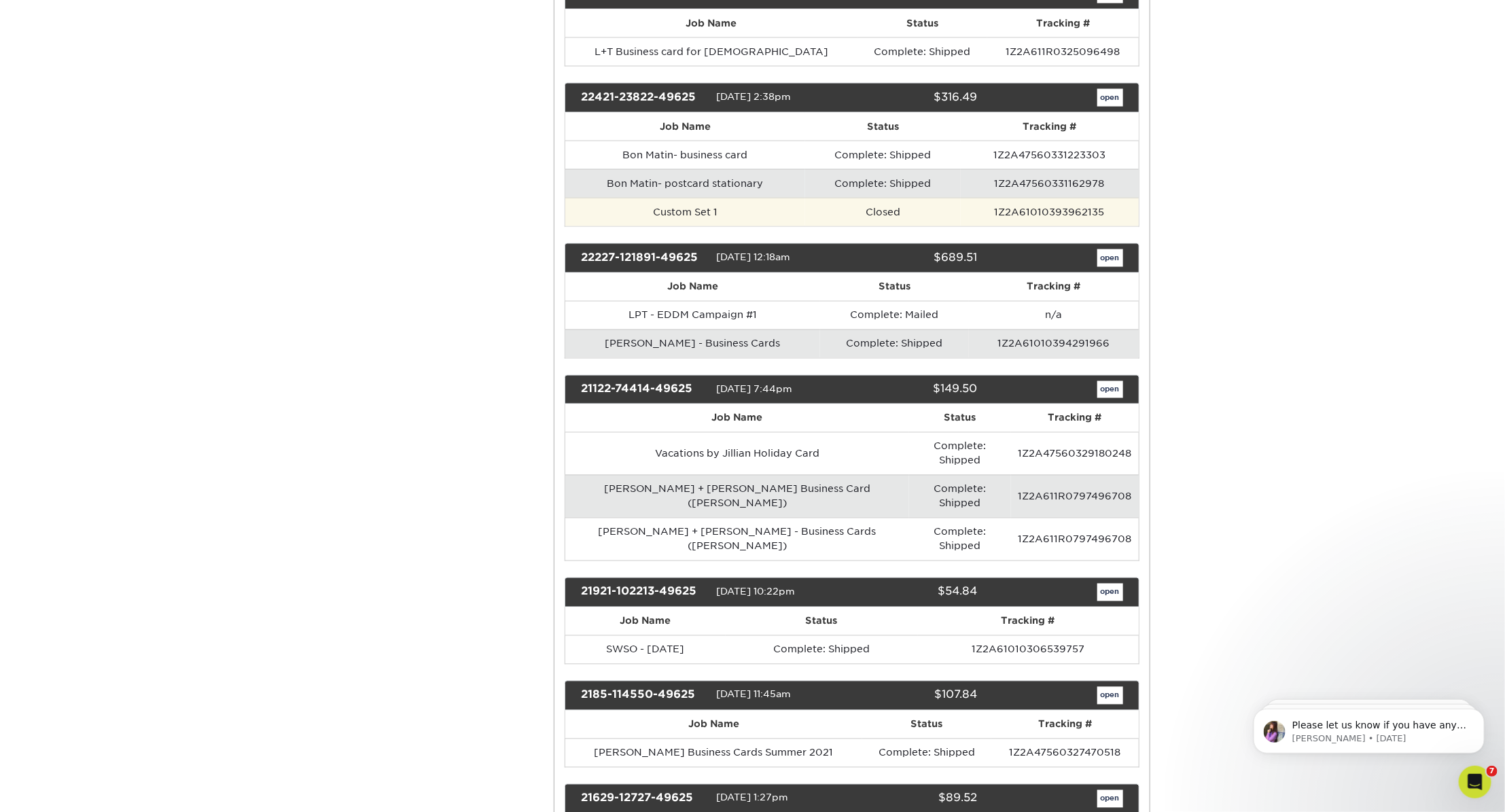
scroll to position [4232, 0]
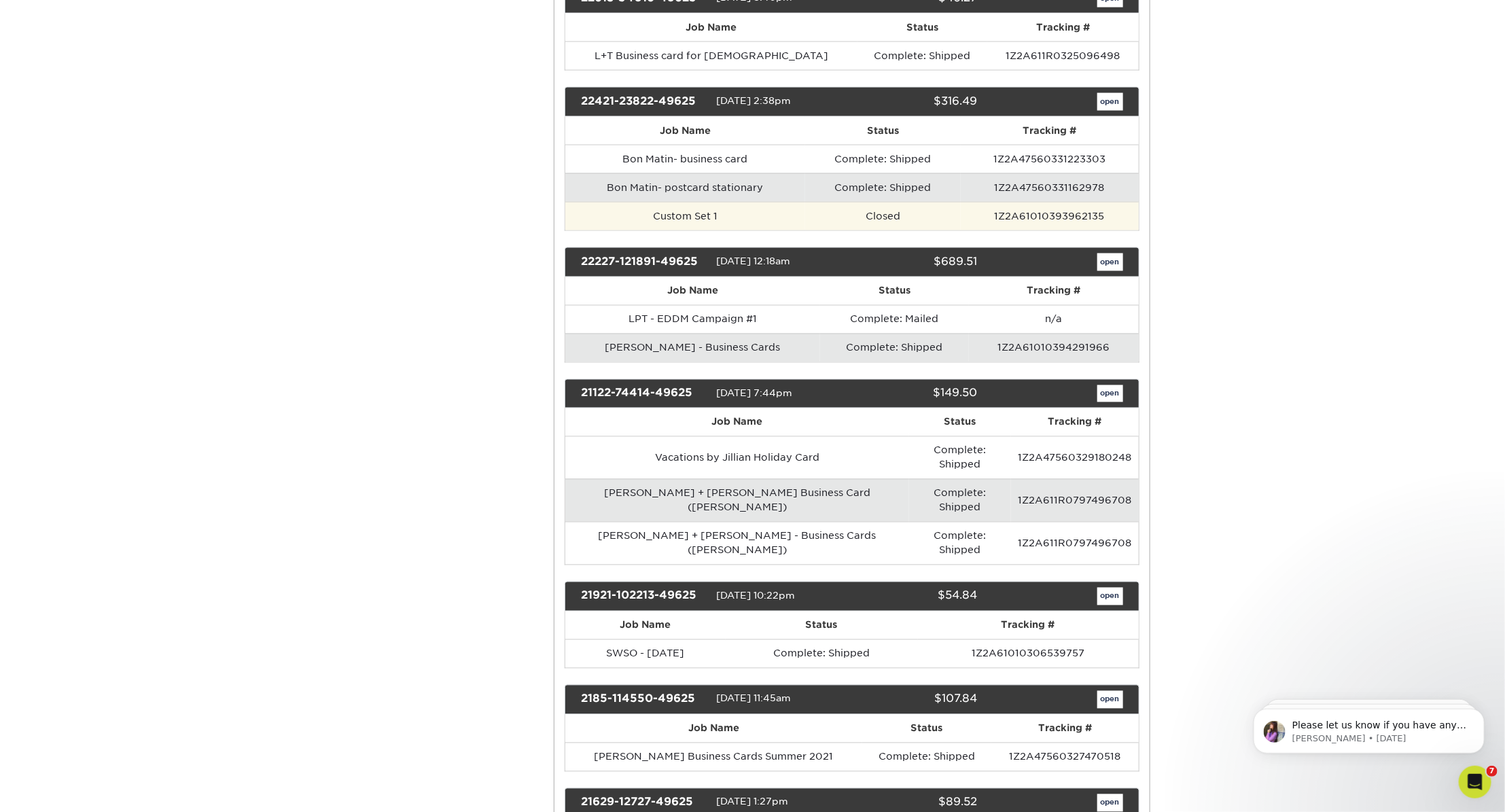
click at [706, 202] on td "Custom Set 1" at bounding box center [685, 215] width 240 height 28
click at [1113, 93] on link "open" at bounding box center [1111, 102] width 26 height 17
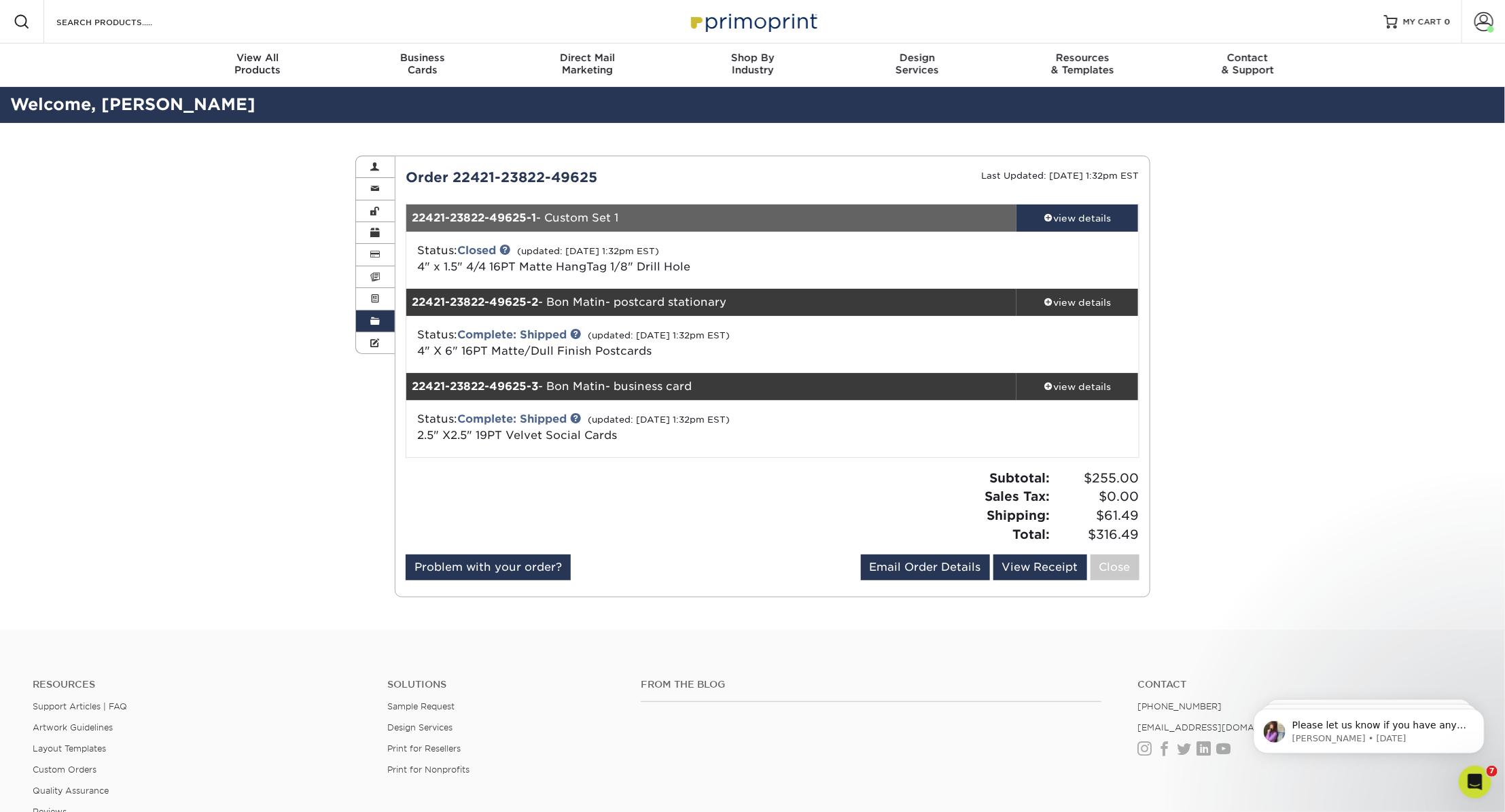
click at [319, 490] on div "Order History Account Overview Contact Information Change Password Address Book…" at bounding box center [752, 376] width 1505 height 507
drag, startPoint x: 413, startPoint y: 219, endPoint x: 638, endPoint y: 234, distance: 225.5
click at [638, 234] on div "22421-23822-49625-1 - Custom Set 1 view details Status: Closed (updated: [DATE]…" at bounding box center [772, 246] width 733 height 84
click at [634, 220] on div "22421-23822-49625-1 - Custom Set 1" at bounding box center [711, 218] width 611 height 27
copy div "22421-23822-49625-1 - Custom Set 1"
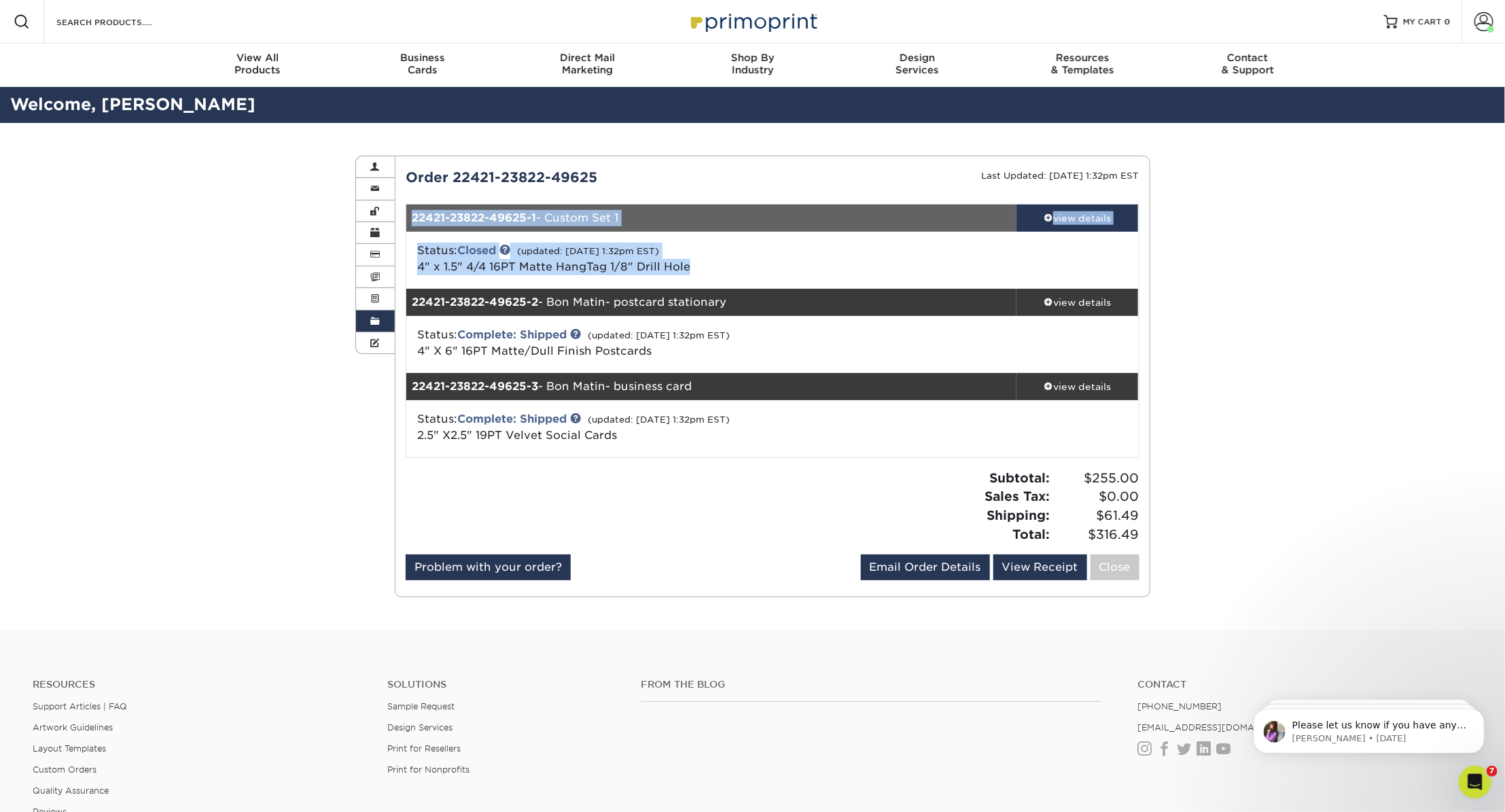
click at [707, 268] on div "Status: Closed (updated: [DATE] 1:32pm EST) 4" x 1.5" 4/4 16PT Matte HangTag 1/…" at bounding box center [650, 259] width 487 height 33
copy div "22421-23822-49625-1 - Custom Set 1 view details Status: Closed (updated: [DATE]…"
click at [375, 338] on span at bounding box center [375, 343] width 10 height 11
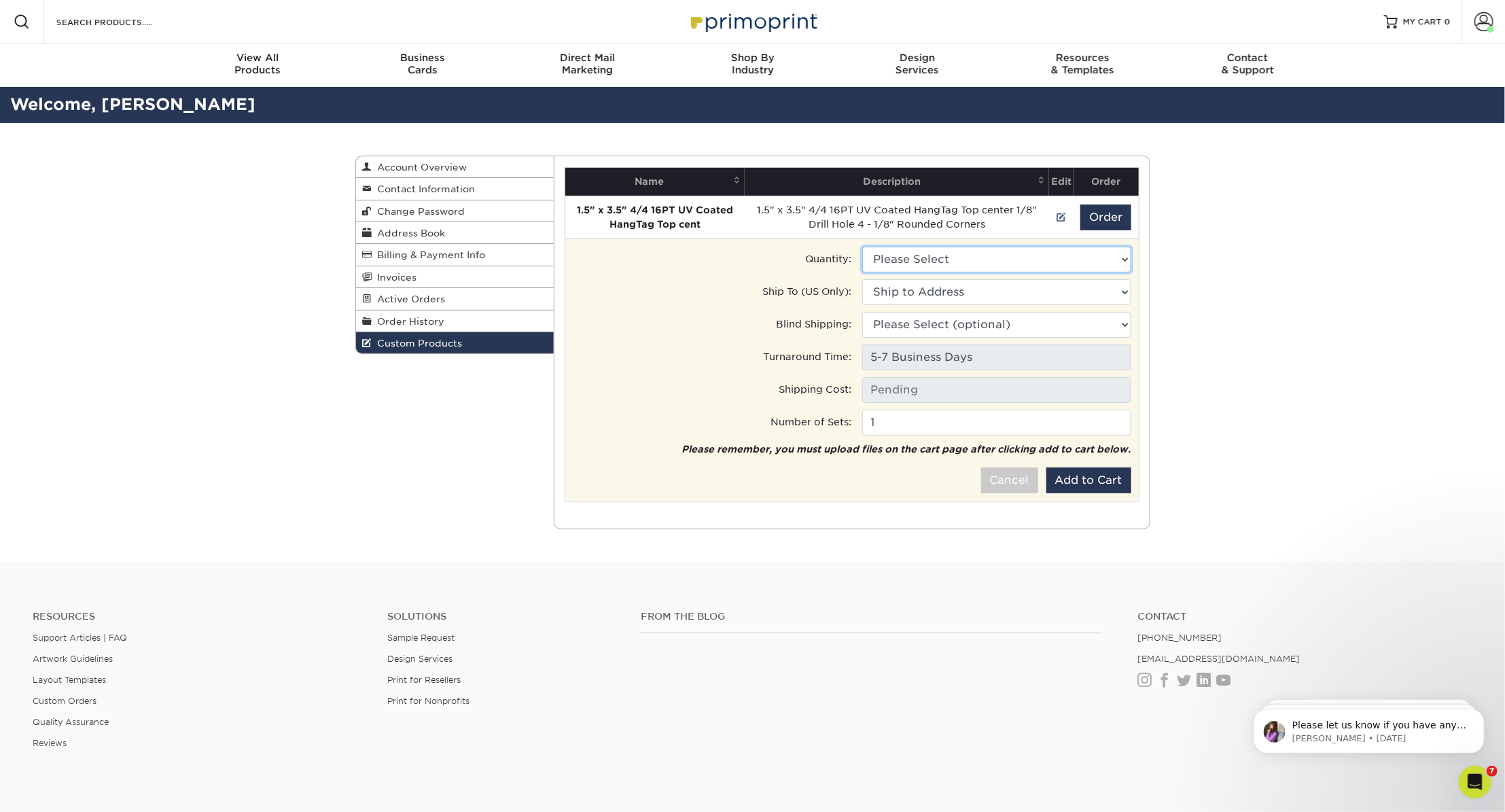
click at [920, 263] on select "Please Select 500 - $77.00 1000 - $87.00" at bounding box center [997, 260] width 269 height 26
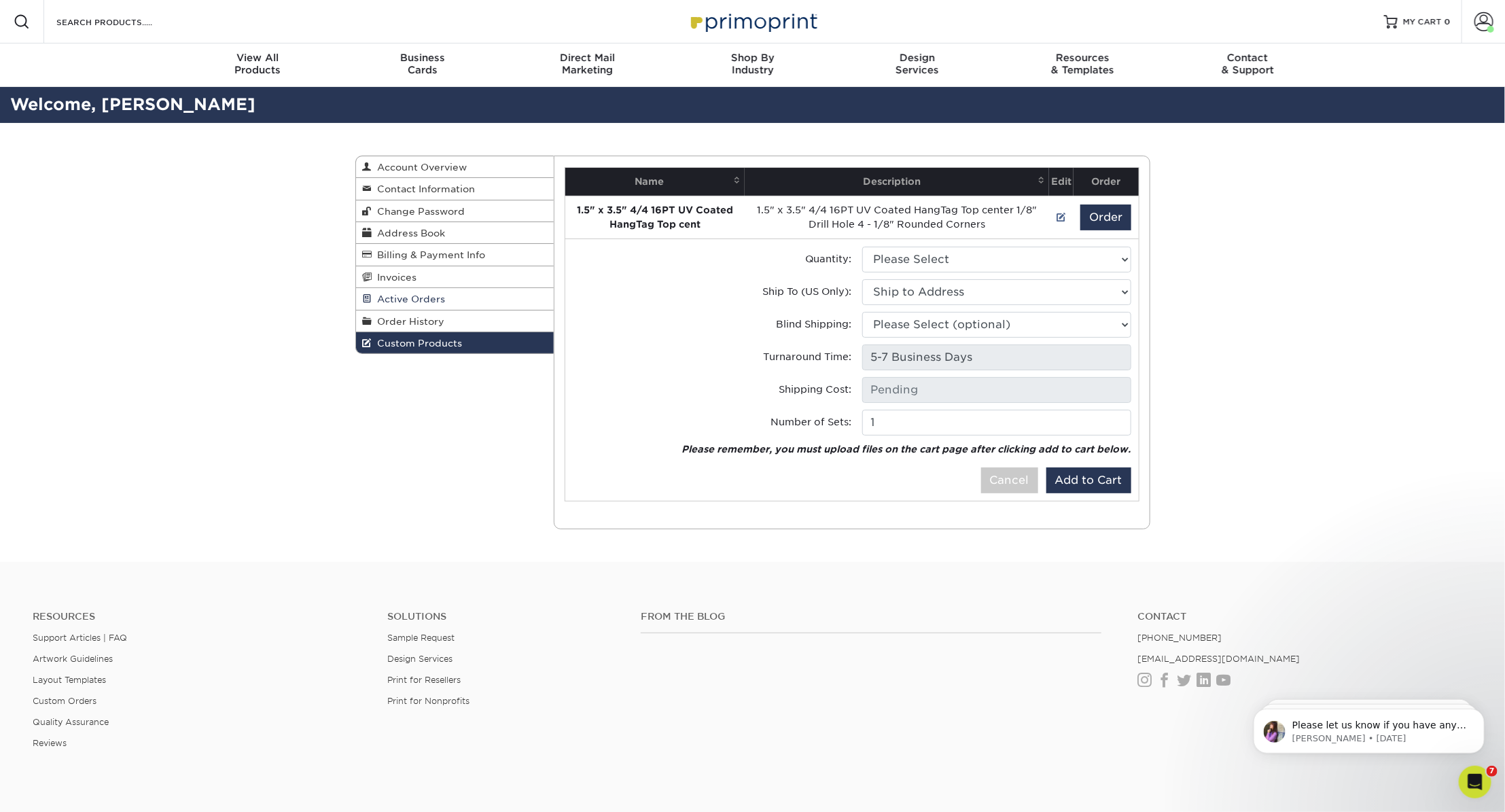
click at [476, 297] on link "Active Orders" at bounding box center [455, 298] width 199 height 21
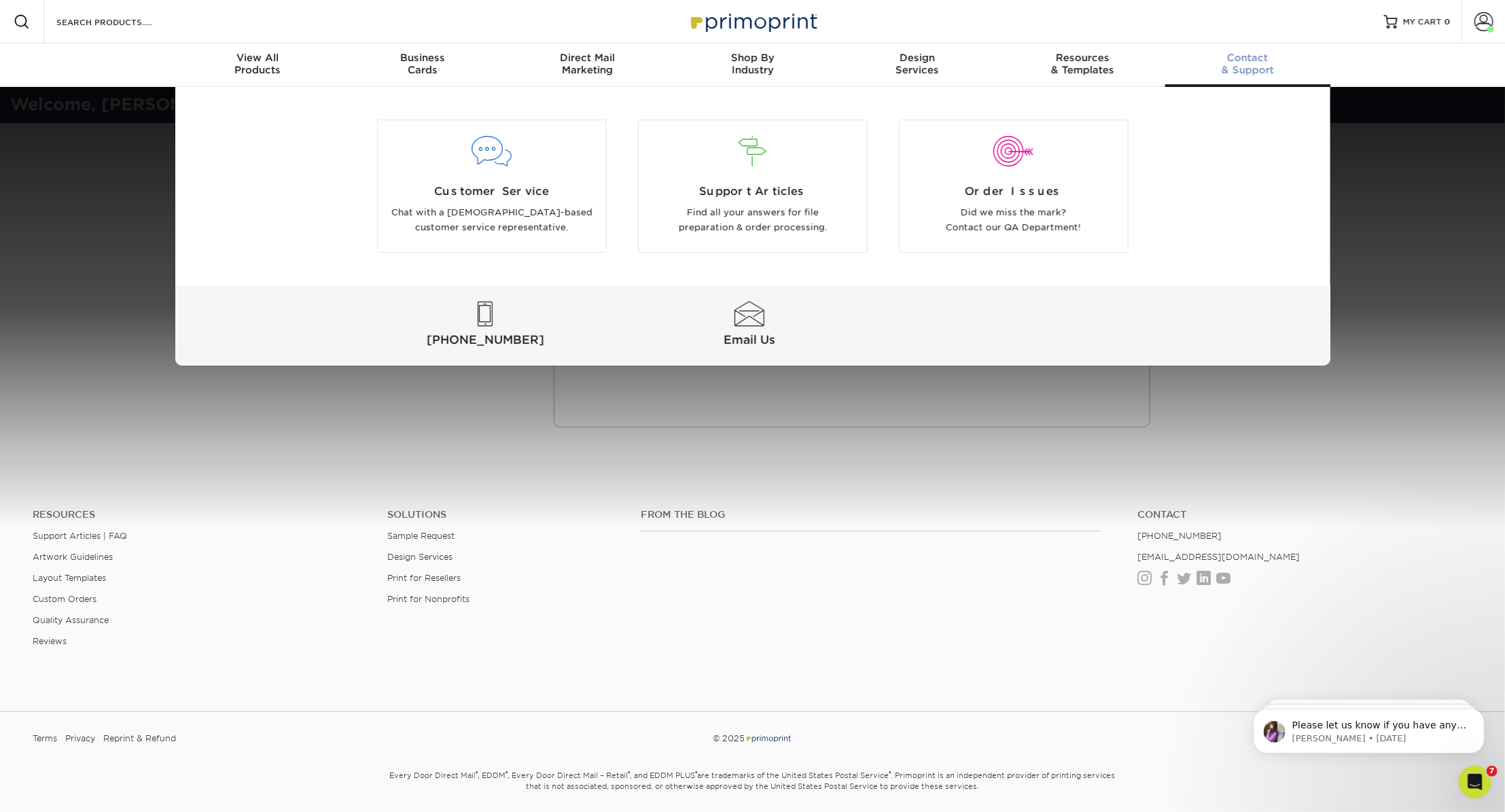
click at [1234, 63] on div "Contact & Support" at bounding box center [1248, 63] width 165 height 24
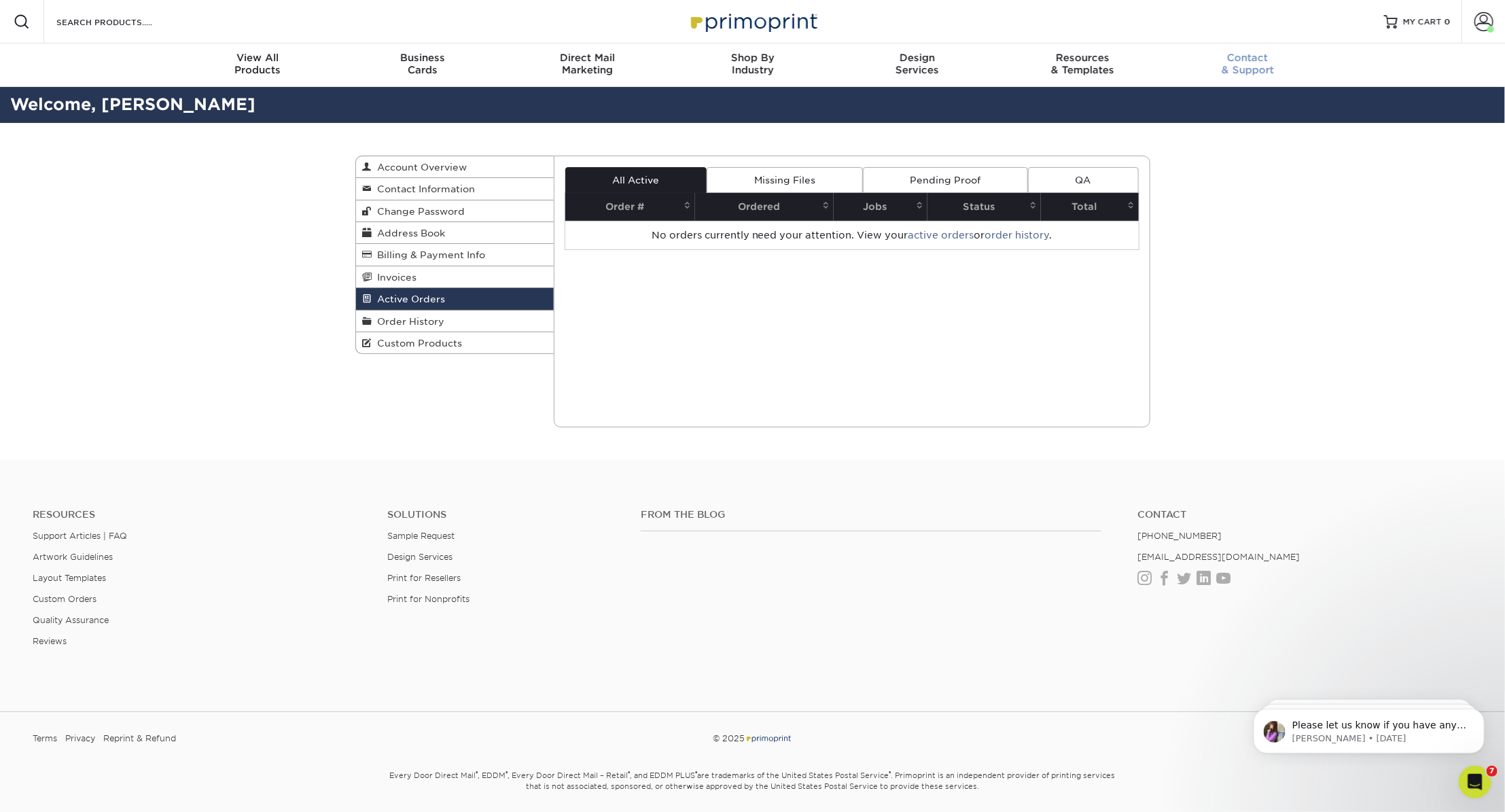
click at [1250, 53] on span "Contact" at bounding box center [1248, 57] width 165 height 13
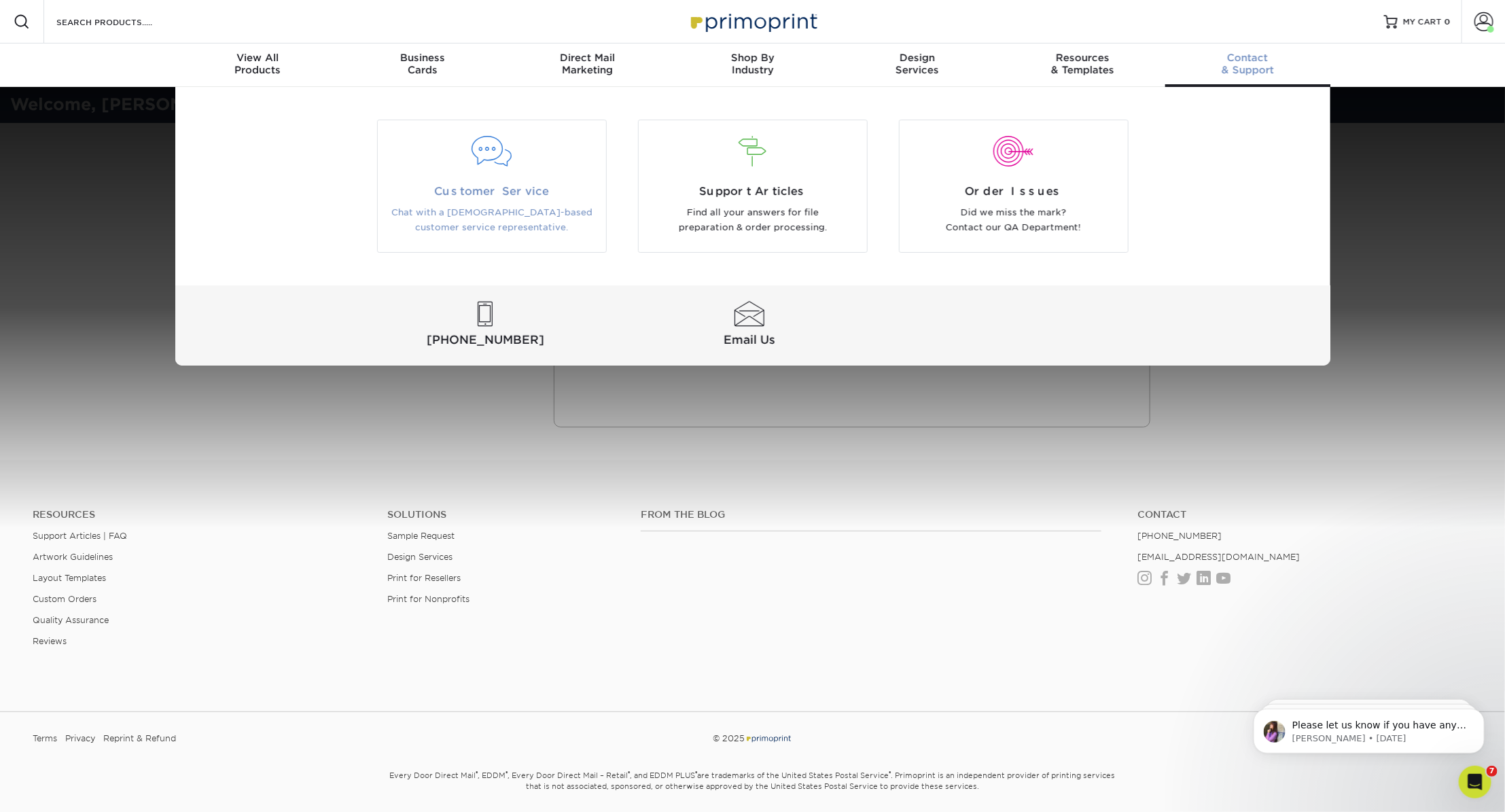
click at [504, 170] on div at bounding box center [492, 160] width 229 height 47
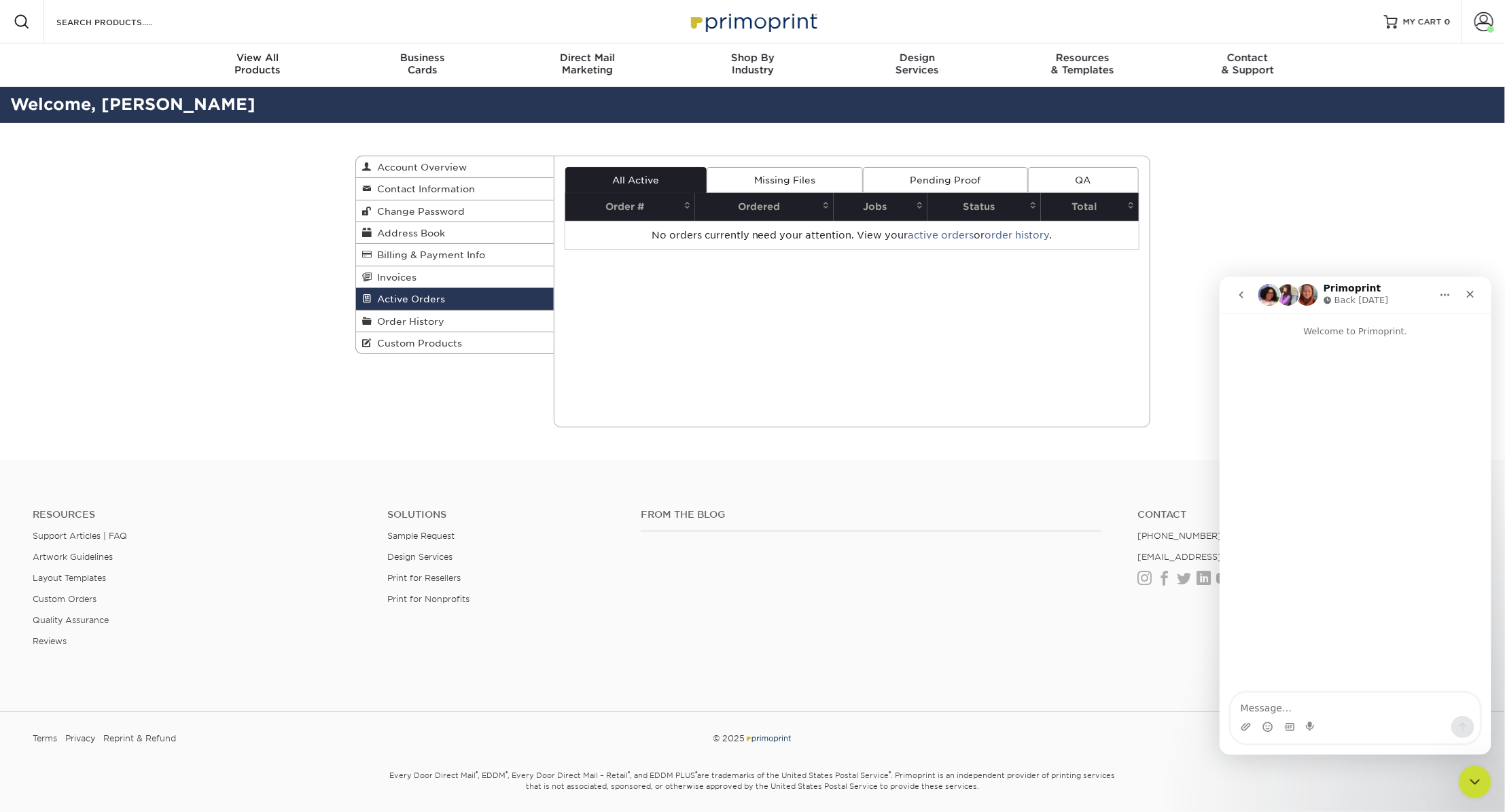
click at [1260, 708] on textarea "Message…" at bounding box center [1355, 704] width 249 height 23
click at [652, 293] on div "Current Orders 0 Active 0 Missing Files" at bounding box center [853, 292] width 597 height 272
click at [1470, 291] on icon "Close" at bounding box center [1469, 293] width 11 height 11
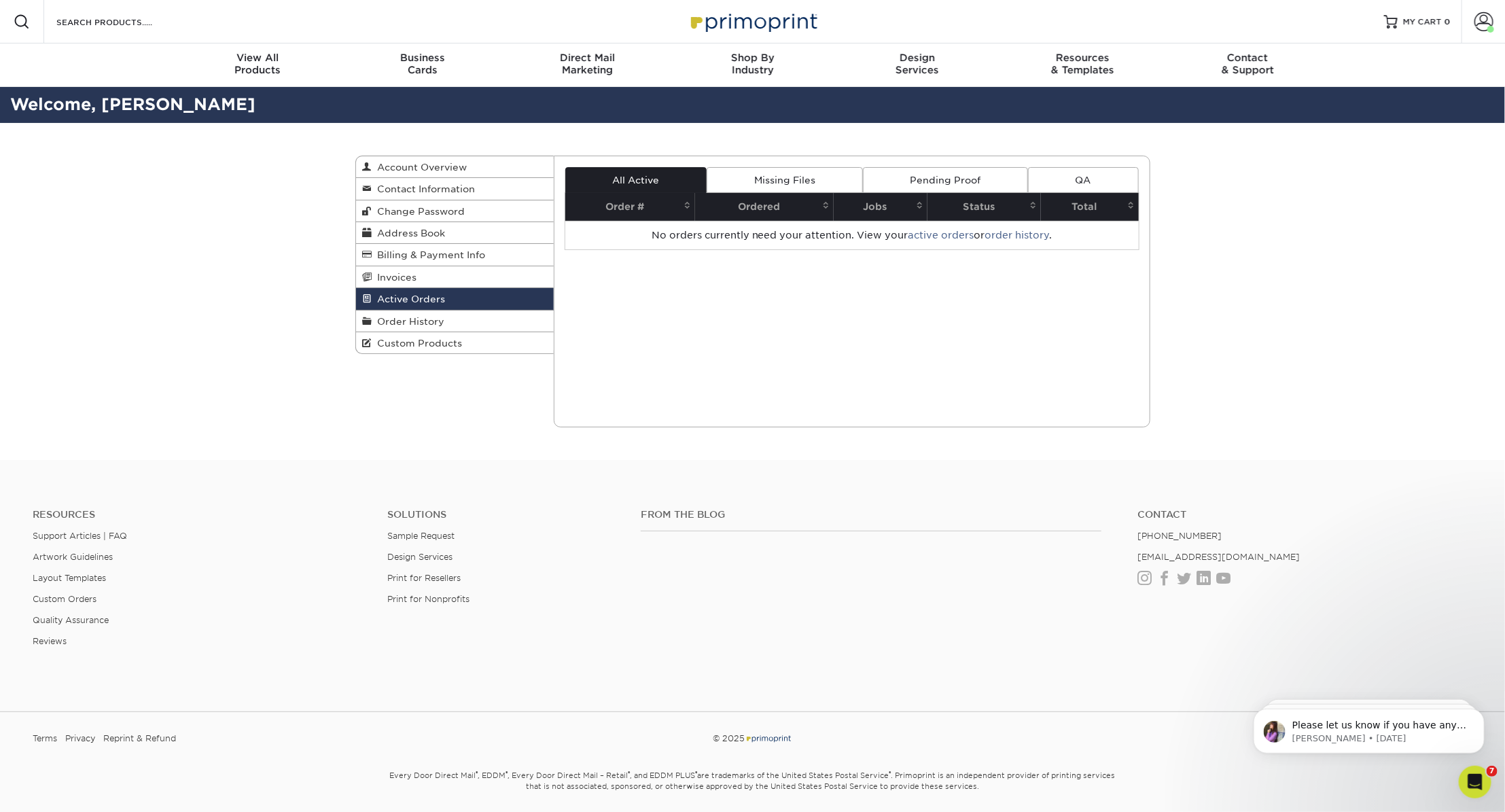
click at [852, 324] on div "Current Orders 0 Active 0 Missing Files" at bounding box center [853, 292] width 597 height 272
click at [1072, 185] on link "QA" at bounding box center [1083, 180] width 110 height 26
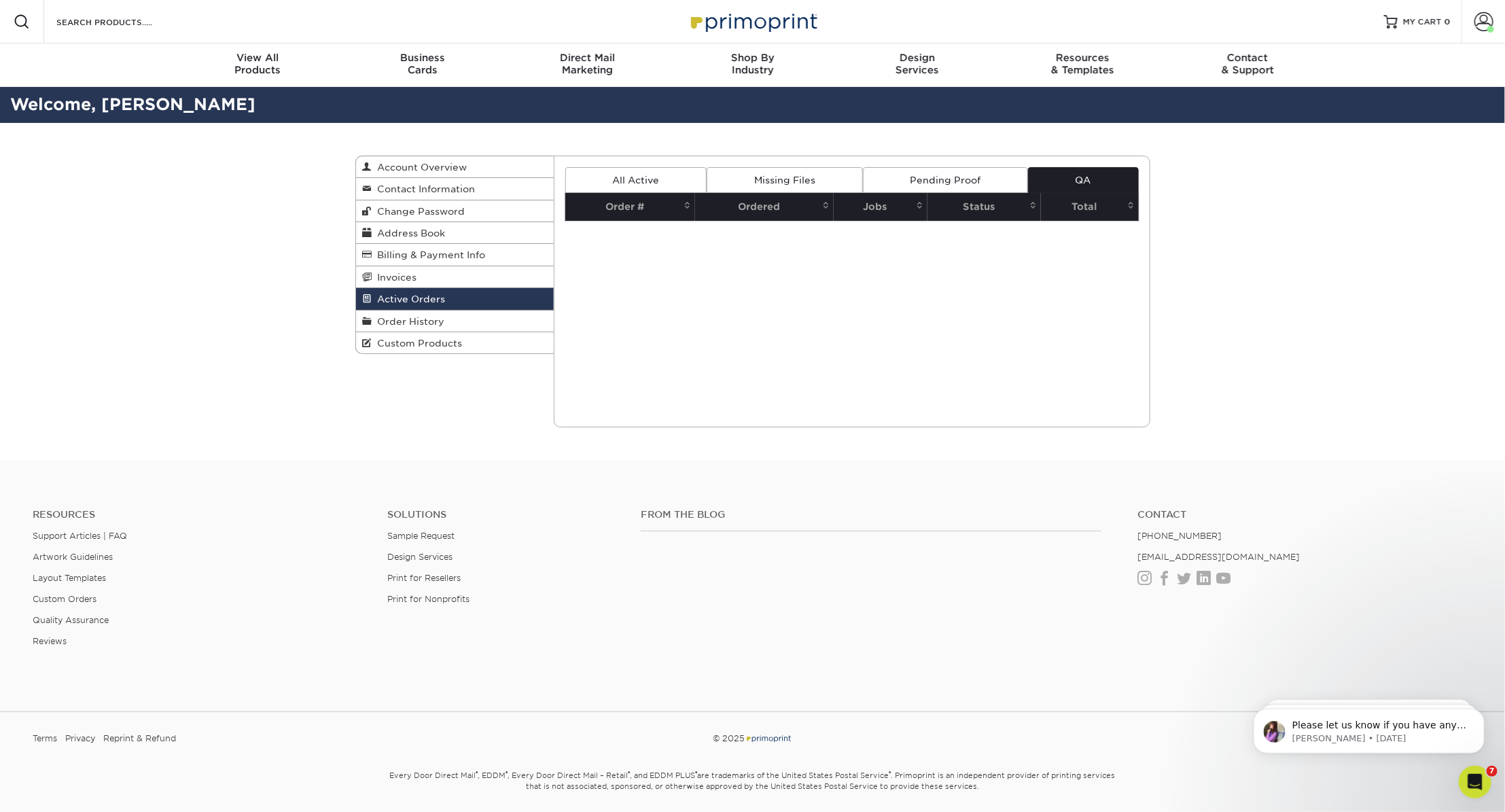
click at [959, 168] on link "Pending Proof" at bounding box center [946, 180] width 165 height 26
click at [843, 172] on link "Missing Files" at bounding box center [784, 180] width 156 height 26
click at [667, 172] on link "All Active" at bounding box center [636, 180] width 141 height 26
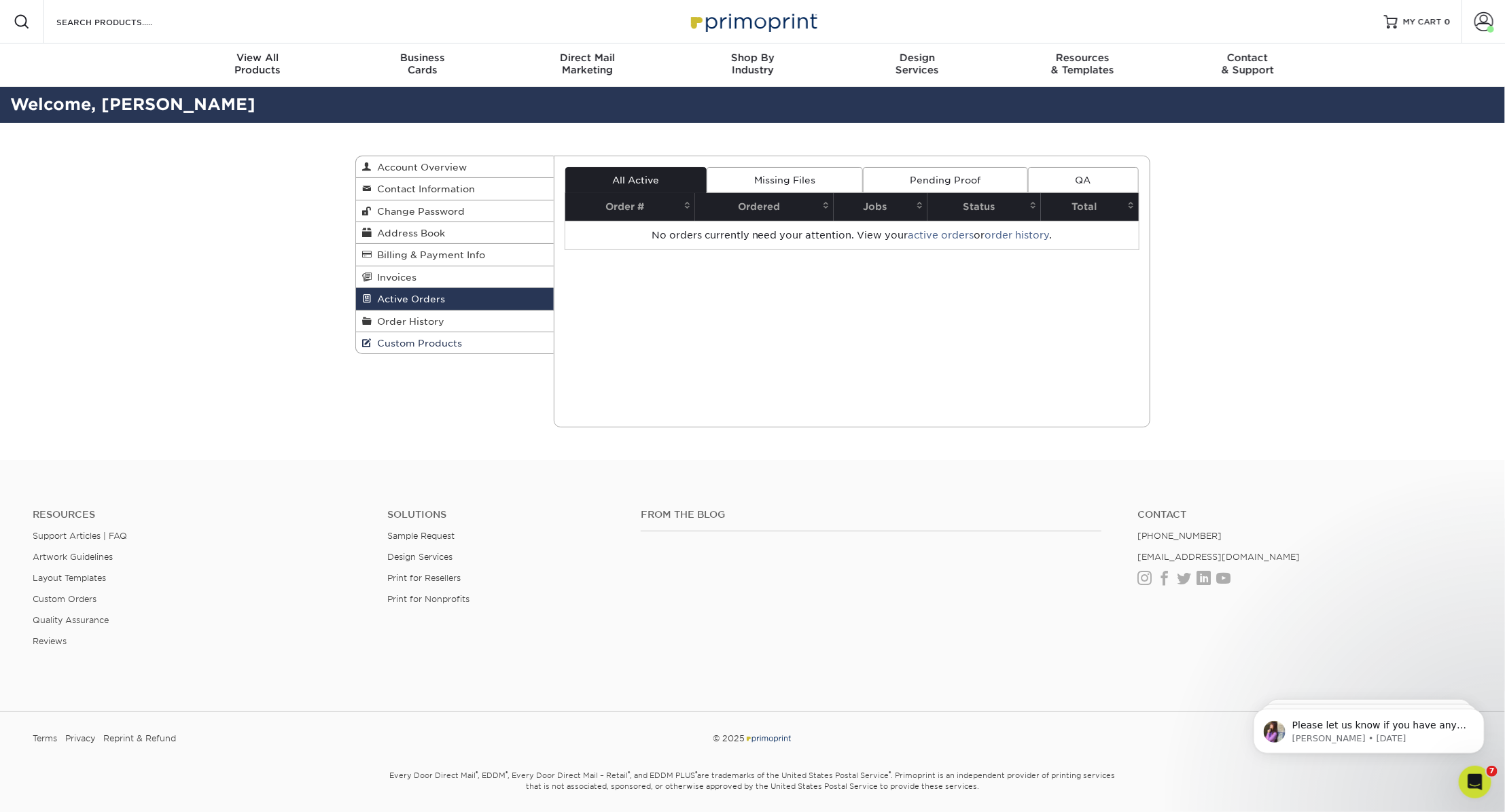
click at [460, 340] on link "Custom Products" at bounding box center [455, 343] width 199 height 21
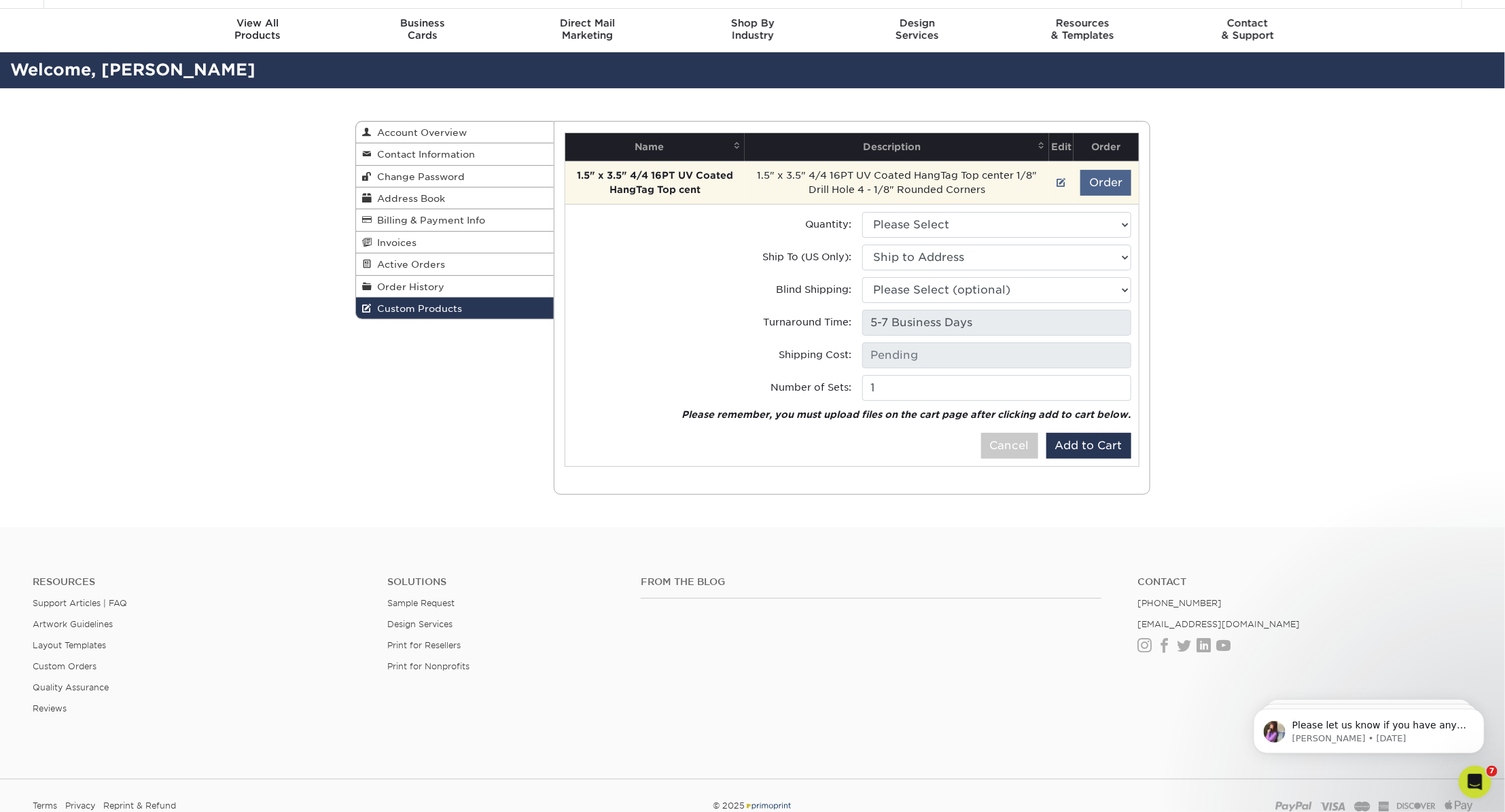
scroll to position [20, 0]
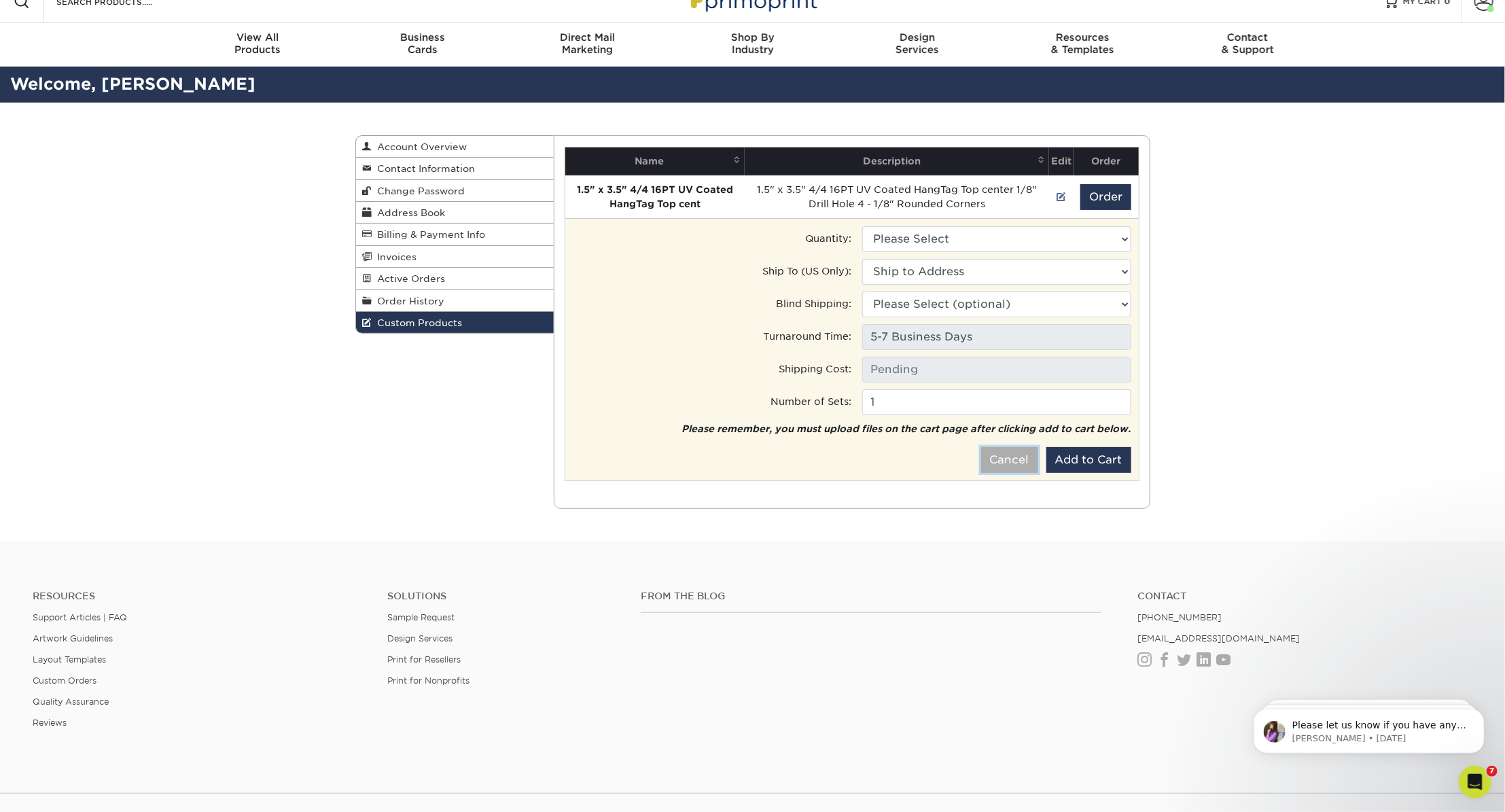
click at [1016, 465] on button "Cancel" at bounding box center [1010, 459] width 57 height 26
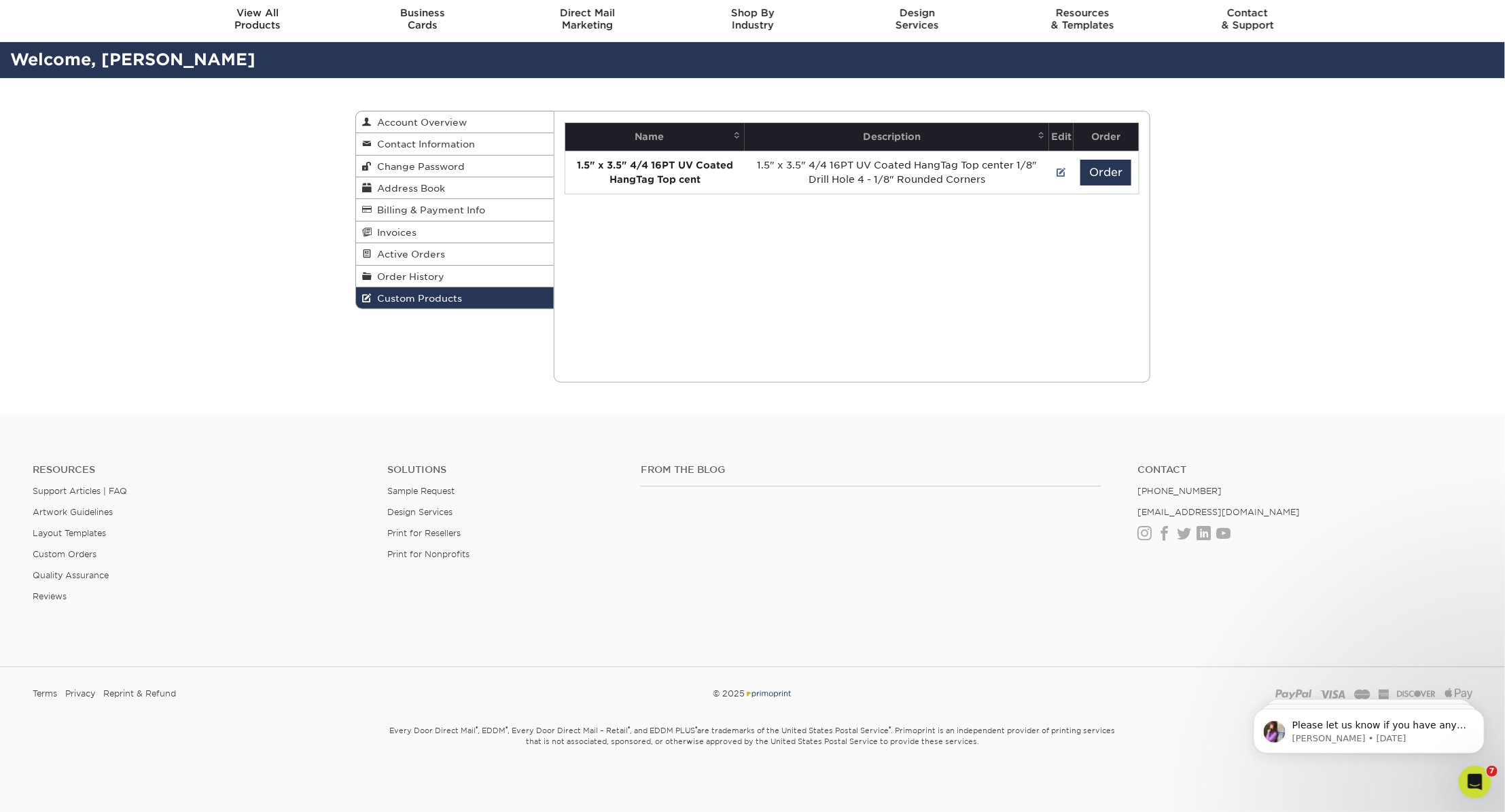
scroll to position [0, 0]
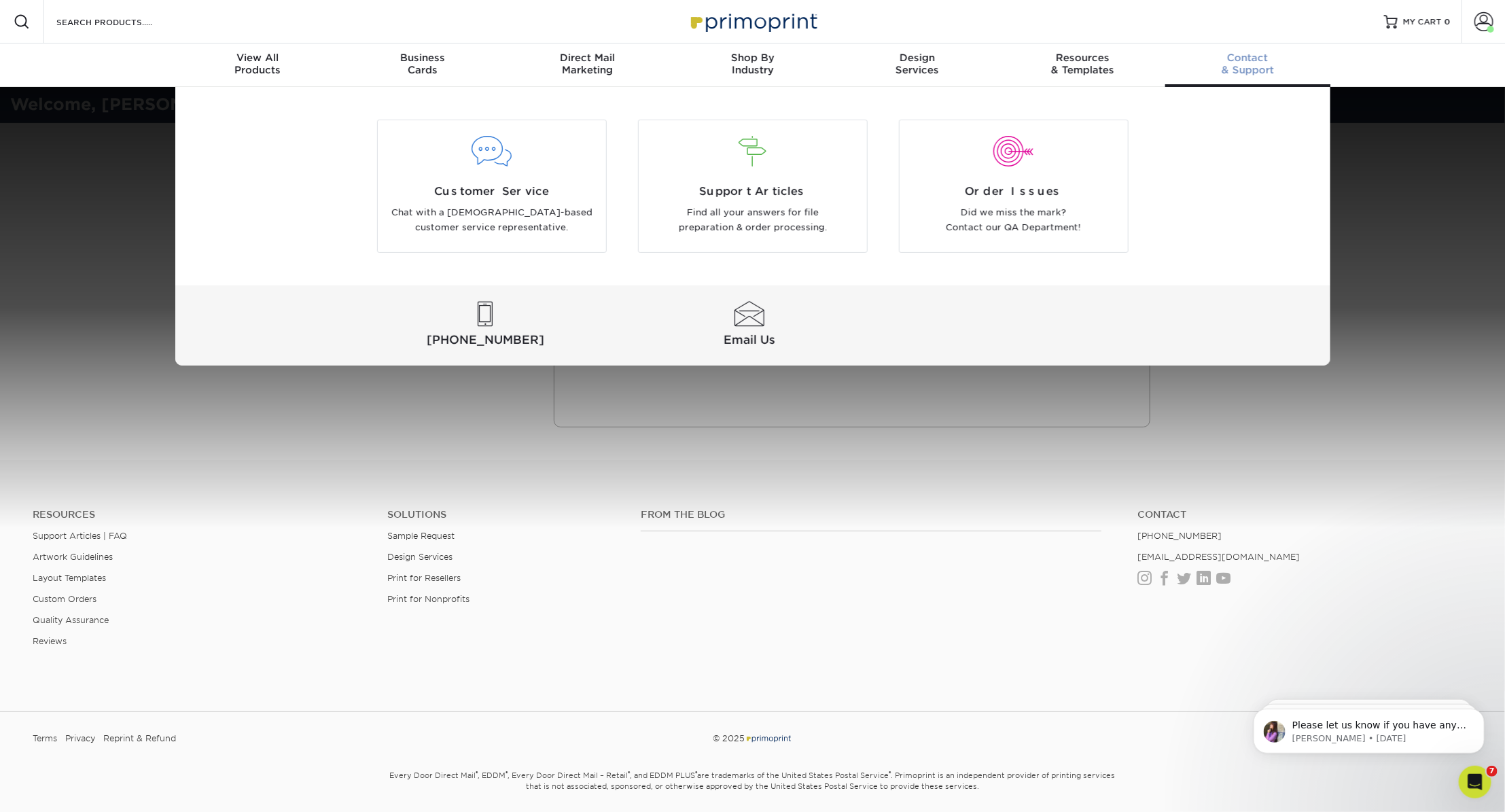
click at [1251, 63] on span "Contact" at bounding box center [1248, 57] width 165 height 13
click at [743, 316] on div at bounding box center [749, 314] width 259 height 25
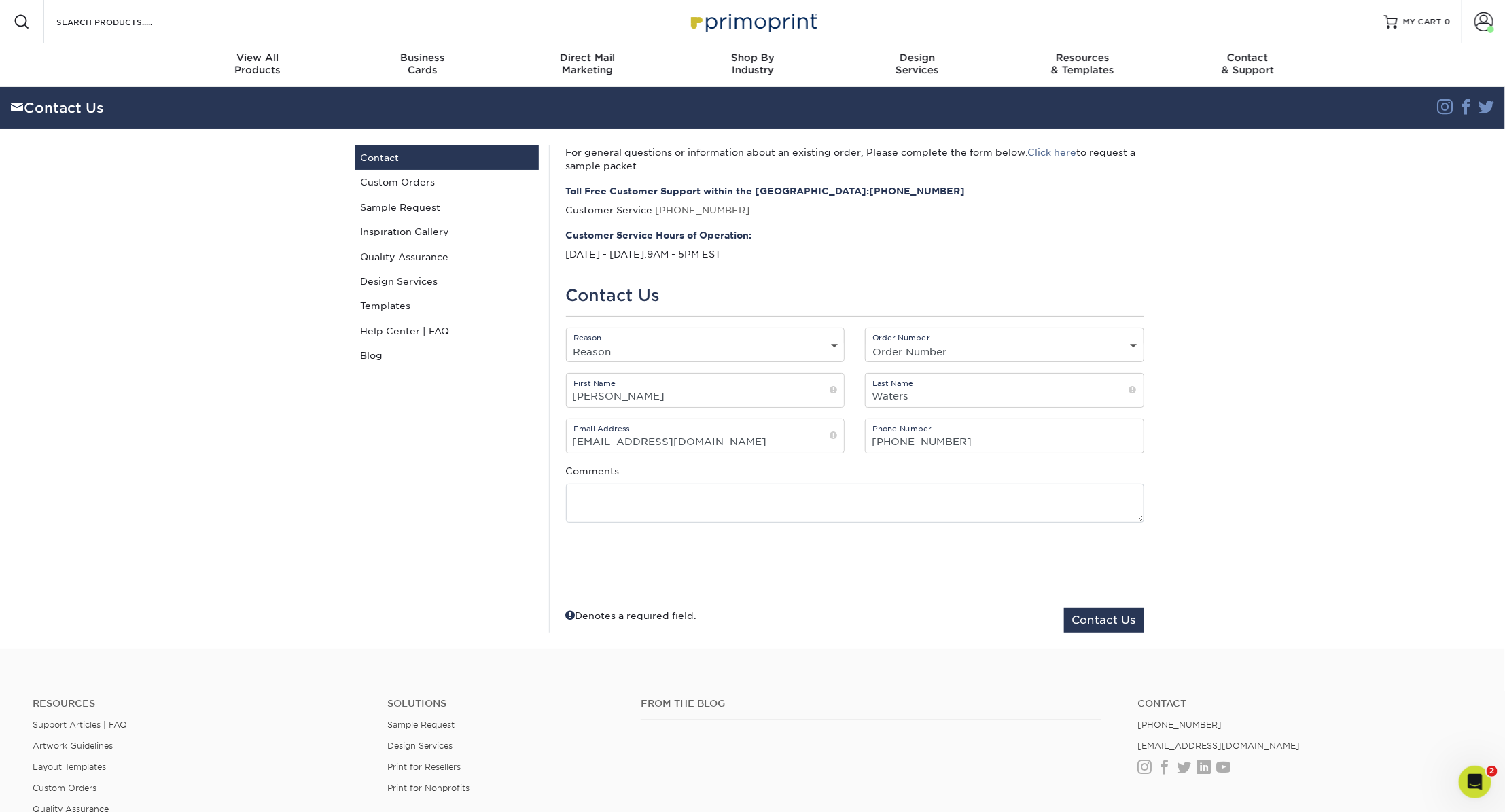
click at [714, 344] on select "Reason General File Preparation Order Status Online Design Issue with your prin…" at bounding box center [705, 352] width 278 height 19
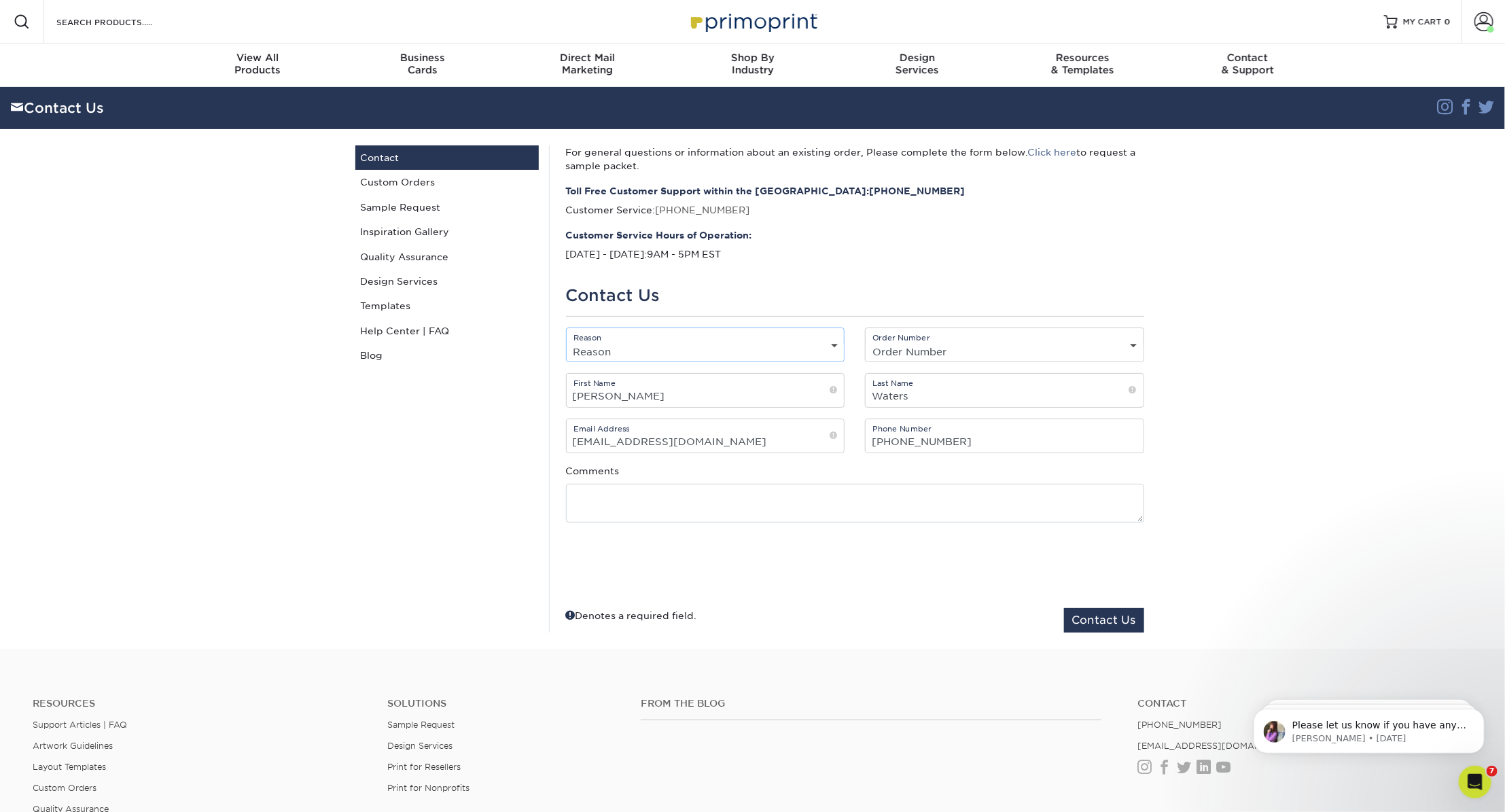
select select "Custom Order"
click at [567, 342] on select "Reason General File Preparation Order Status Online Design Issue with your prin…" at bounding box center [705, 352] width 278 height 19
click at [925, 349] on select "Order Number Not Available 25930-105794-49625 25721-112358-49625 2571-115471-49…" at bounding box center [1004, 352] width 278 height 19
click at [865, 342] on select "Order Number Not Available 25930-105794-49625 25721-112358-49625 2571-115471-49…" at bounding box center [1004, 352] width 278 height 19
click at [727, 500] on textarea at bounding box center [855, 503] width 579 height 39
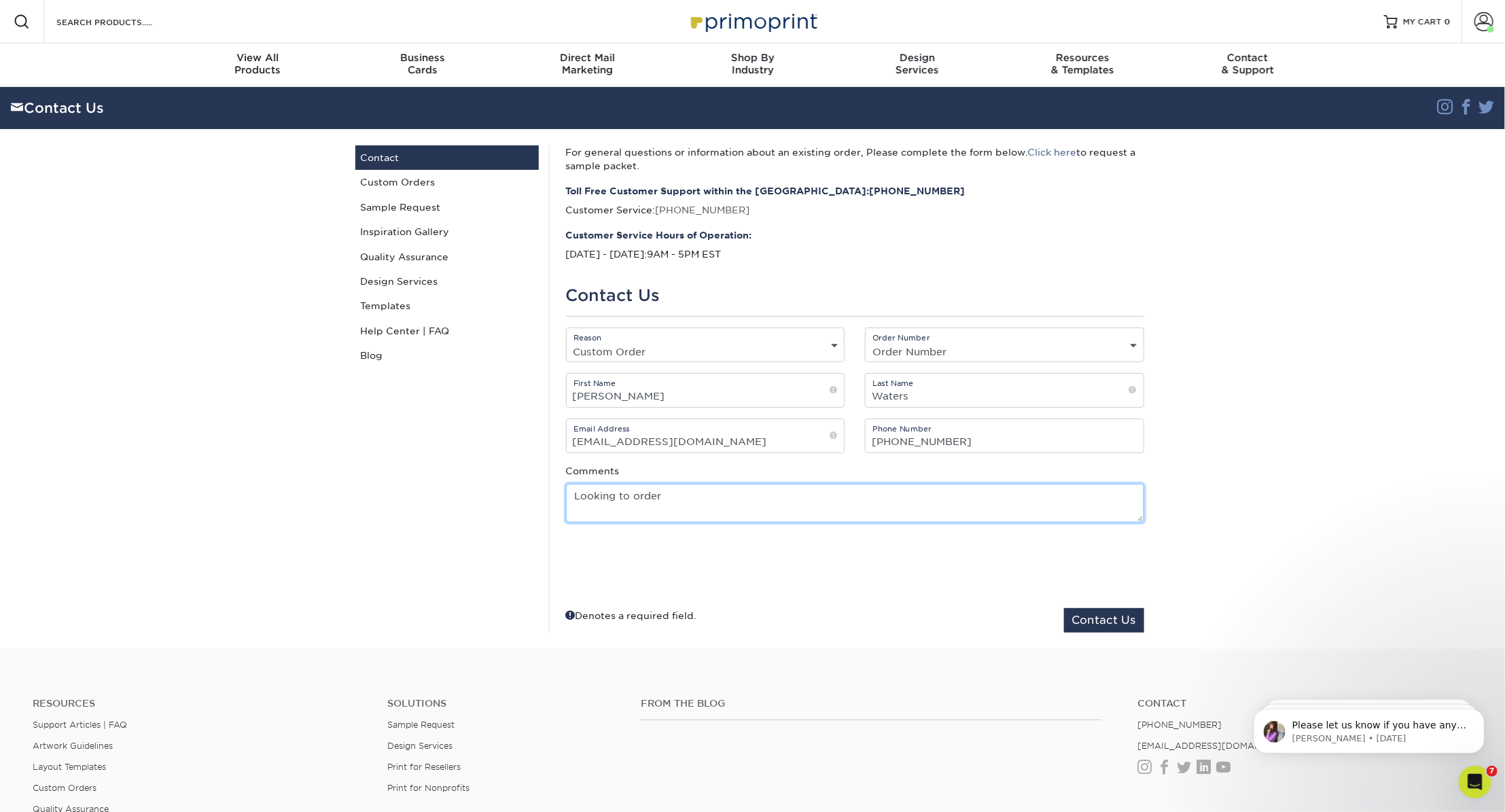
paste textarea "22421-23822-49625-1 - Custom Set 1 view details Status: Closed (updated: 10/01/…"
click at [667, 495] on textarea "Looking to order 22421-23822-49625-1 - Custom Set 1 view details Status: Closed…" at bounding box center [855, 503] width 579 height 39
drag, startPoint x: 829, startPoint y: 492, endPoint x: 968, endPoint y: 493, distance: 139.0
click at [968, 493] on textarea "Looking to order reorder - 22421-23822-49625-1 - Custom Set 1 view details Stat…" at bounding box center [855, 503] width 579 height 39
drag, startPoint x: 923, startPoint y: 497, endPoint x: 828, endPoint y: 493, distance: 95.1
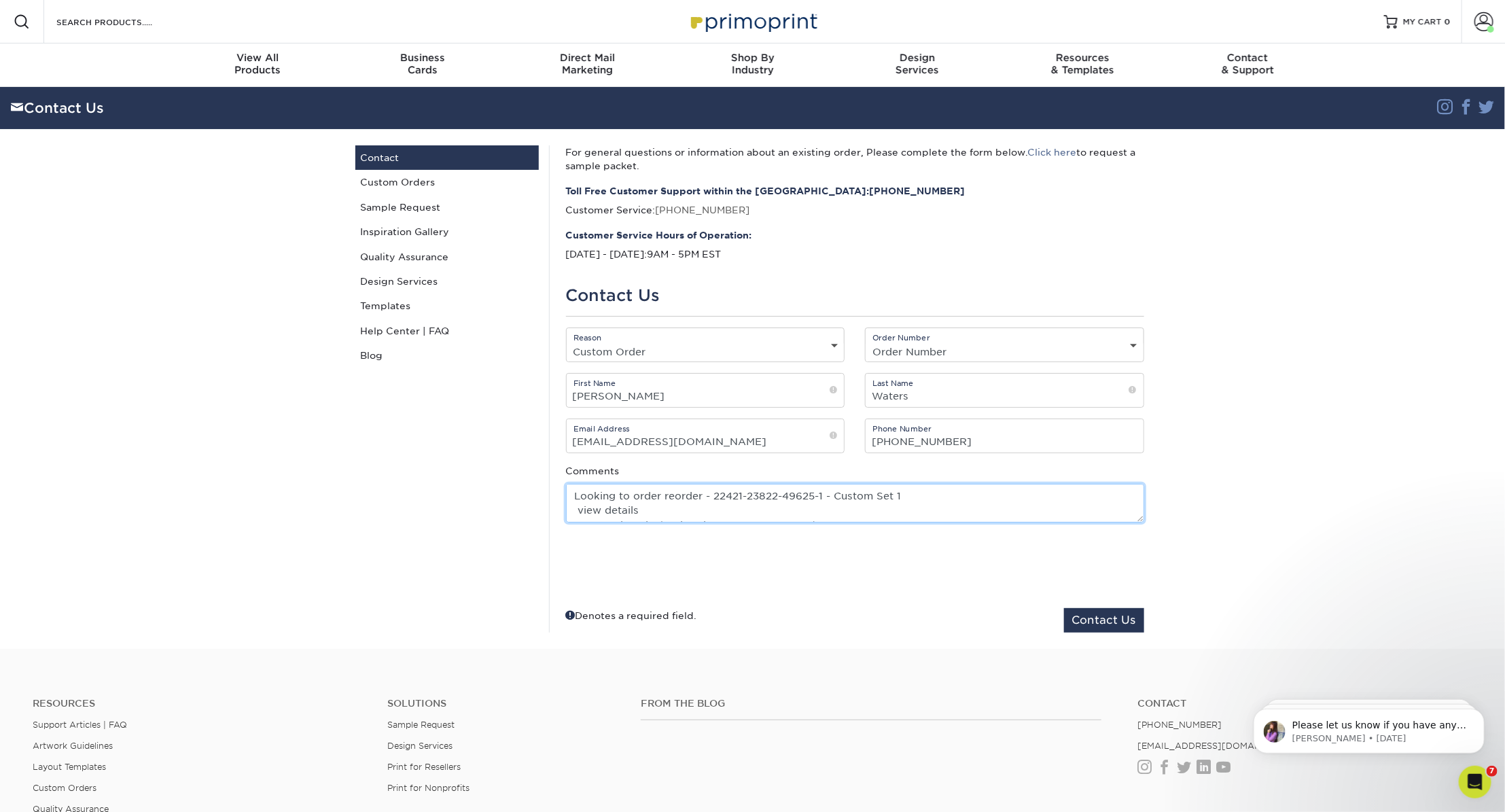
click at [828, 493] on textarea "Looking to order reorder - 22421-23822-49625-1 - Custom Set 1 view details Stat…" at bounding box center [855, 503] width 579 height 39
drag, startPoint x: 648, startPoint y: 508, endPoint x: 574, endPoint y: 507, distance: 74.0
click at [574, 507] on textarea "Looking to order reorder - 22421-23822-49625-1 view details Status: Closed (upd…" at bounding box center [855, 503] width 579 height 39
drag, startPoint x: 575, startPoint y: 501, endPoint x: 847, endPoint y: 504, distance: 272.0
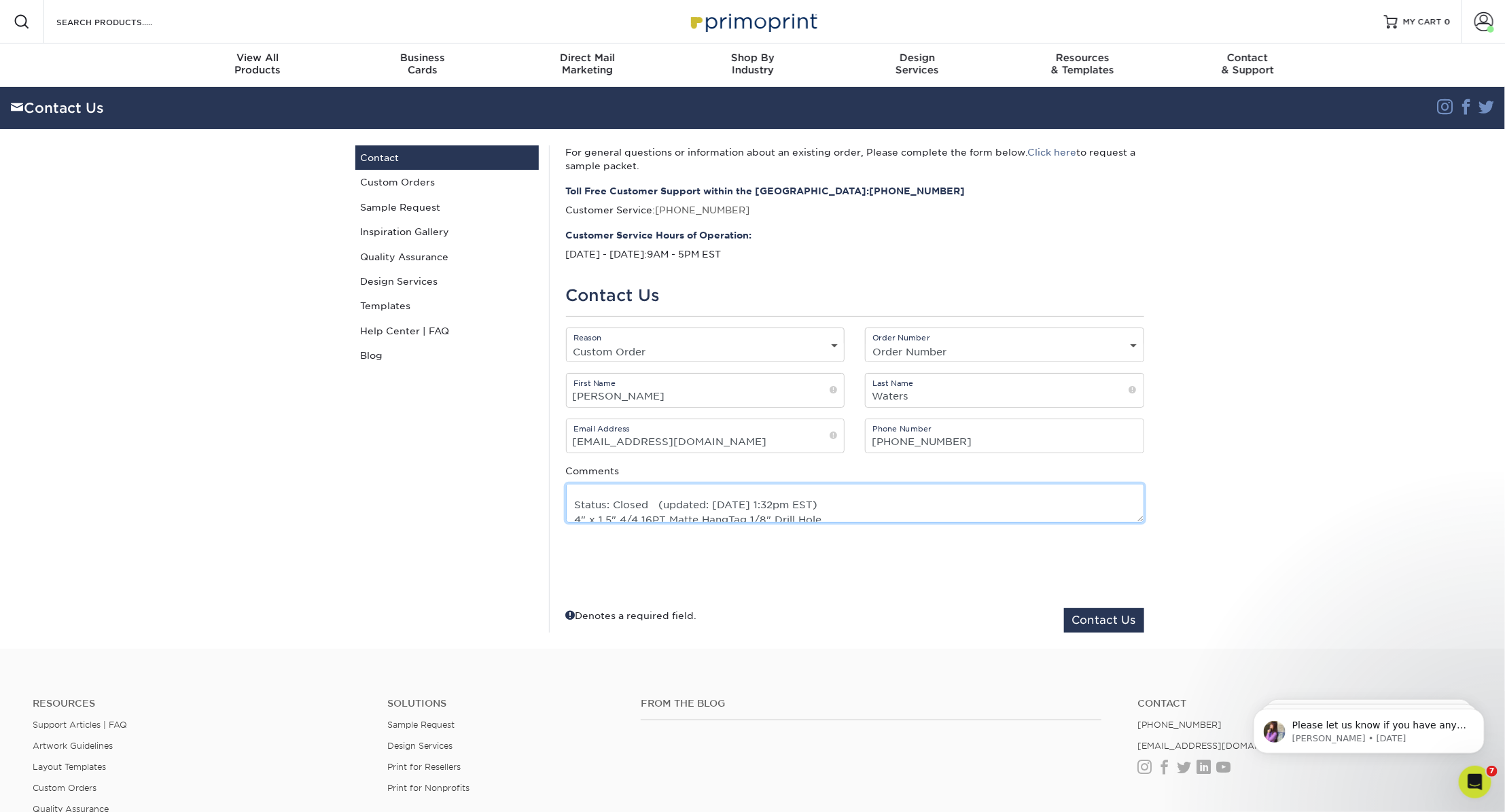
click at [847, 504] on textarea "Looking to order reorder - 22421-23822-49625-1 Status: Closed (updated: 10/01/2…" at bounding box center [855, 503] width 579 height 39
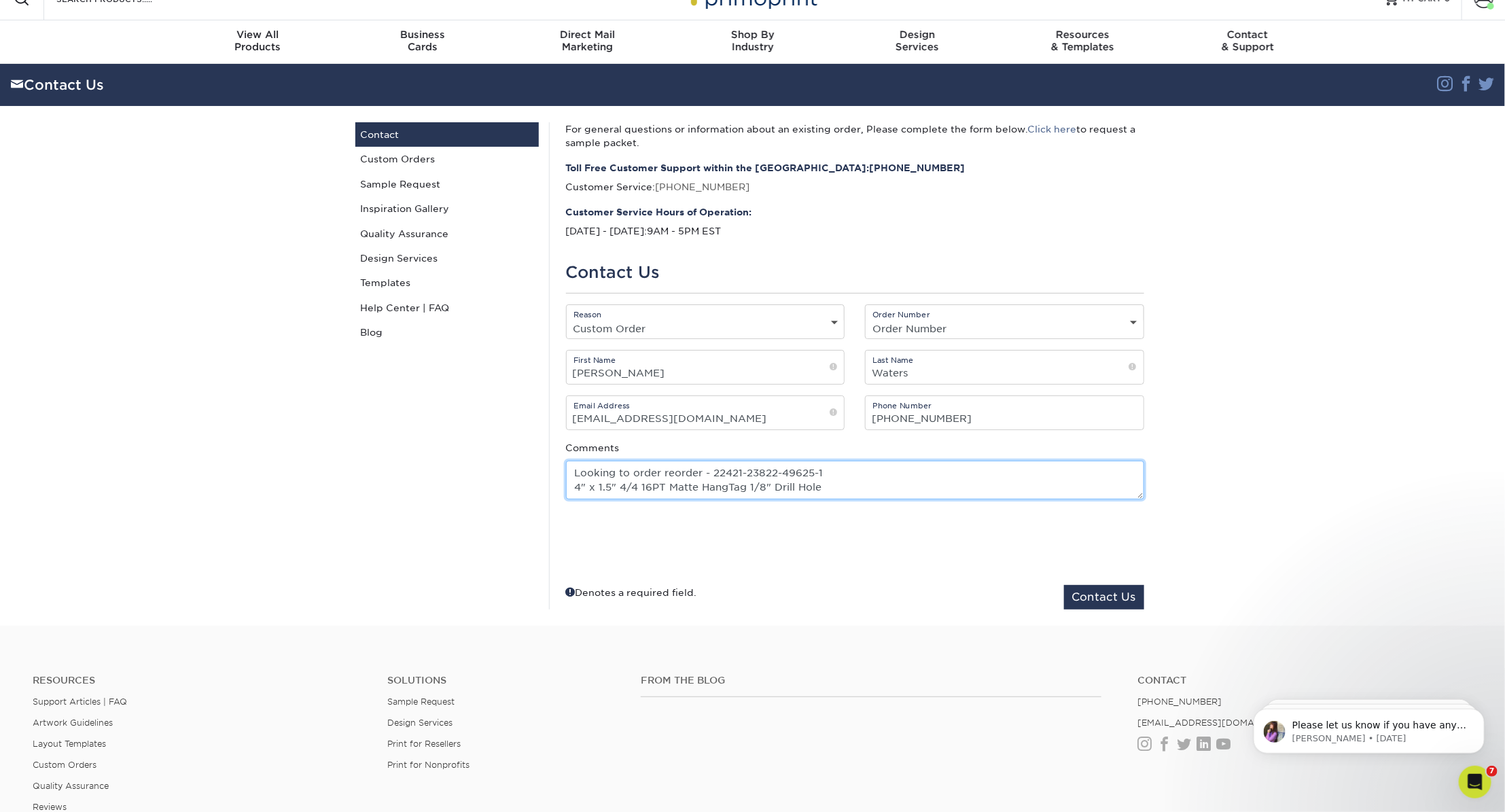
scroll to position [24, 0]
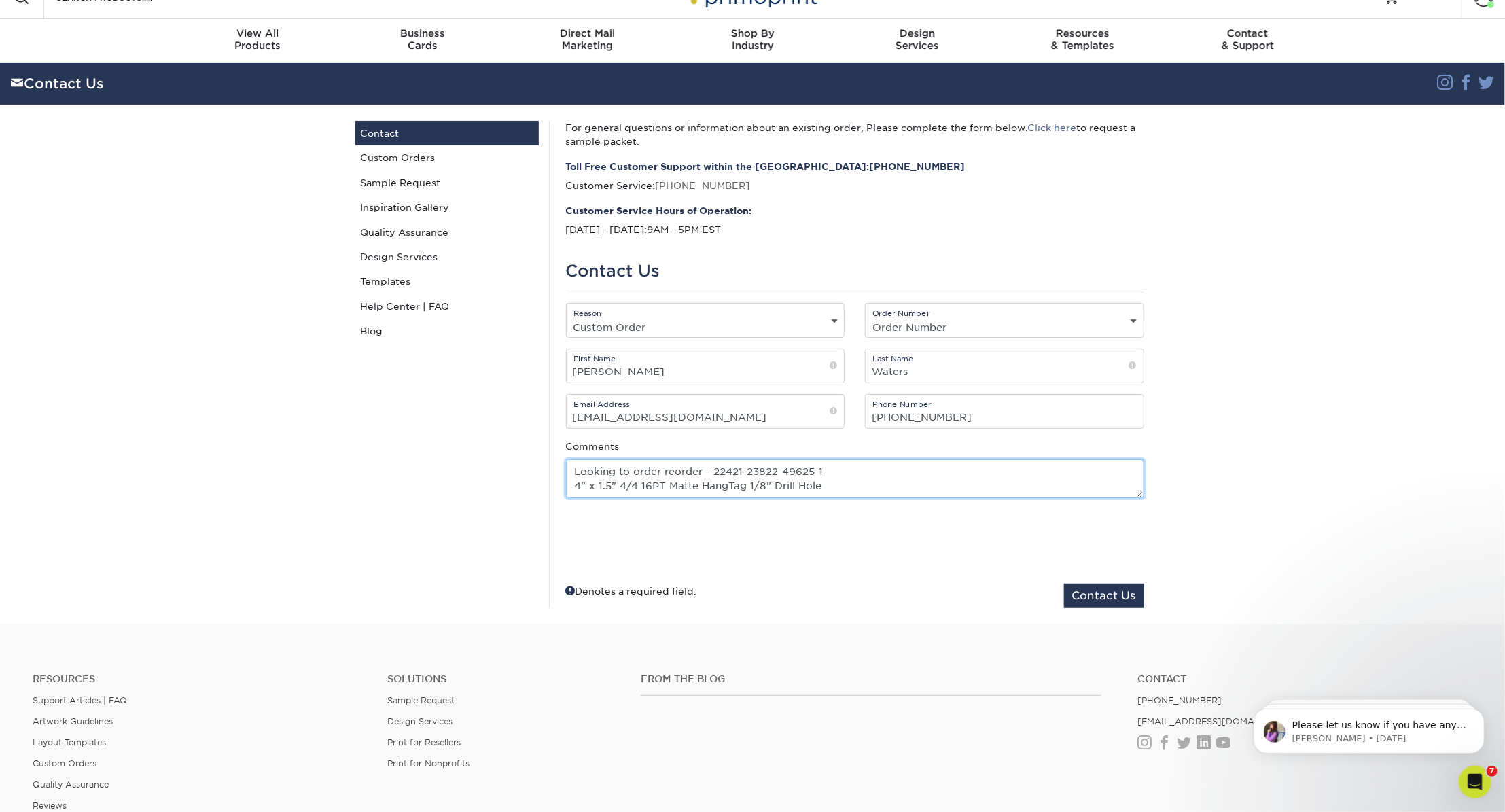
click at [843, 488] on textarea "Looking to order reorder - 22421-23822-49625-1 4" x 1.5" 4/4 16PT Matte HangTag…" at bounding box center [855, 479] width 579 height 39
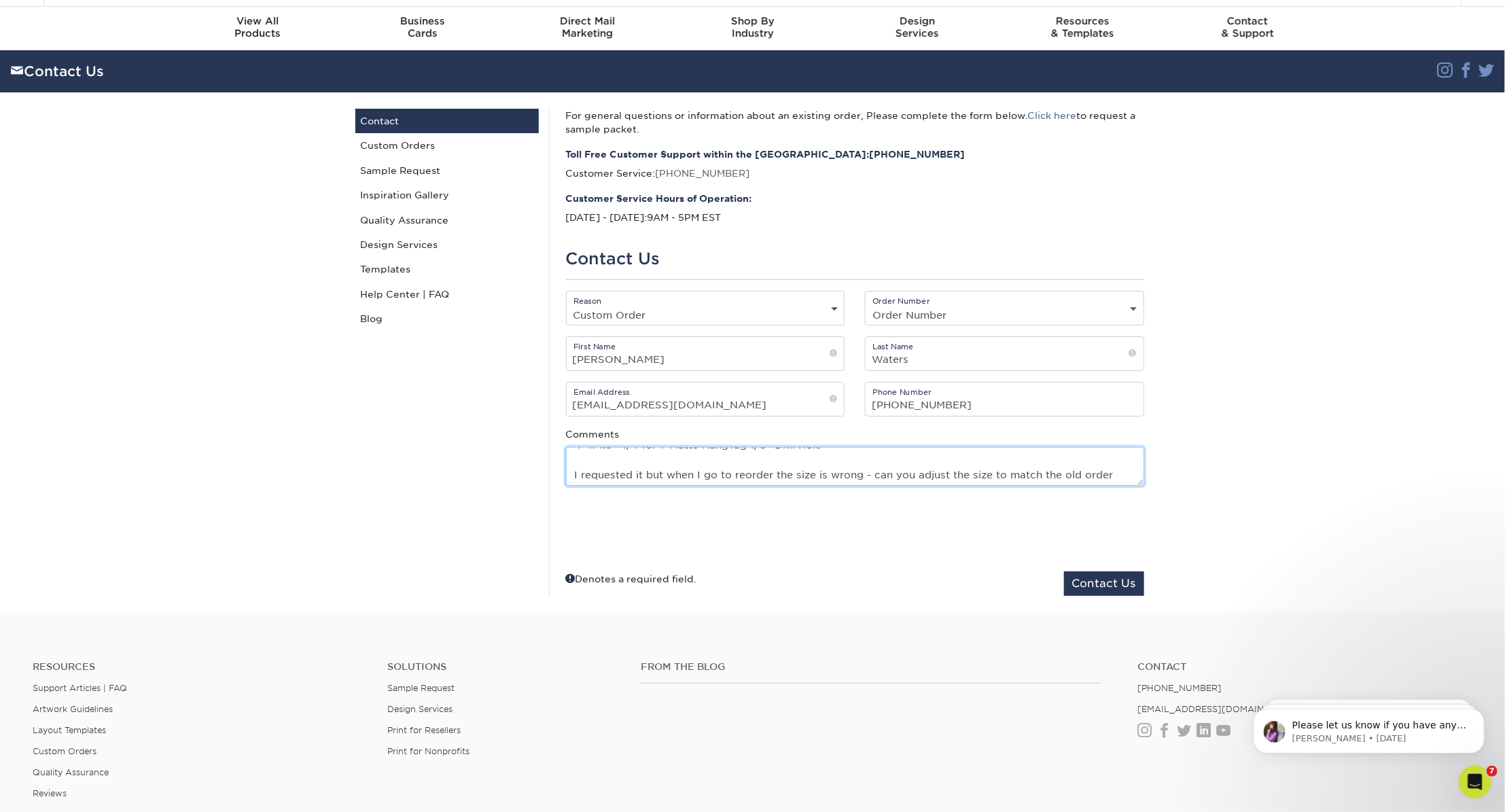
scroll to position [38, 0]
type textarea "Looking to order reorder - 22421-23822-49625-1 4" x 1.5" 4/4 16PT Matte HangTag…"
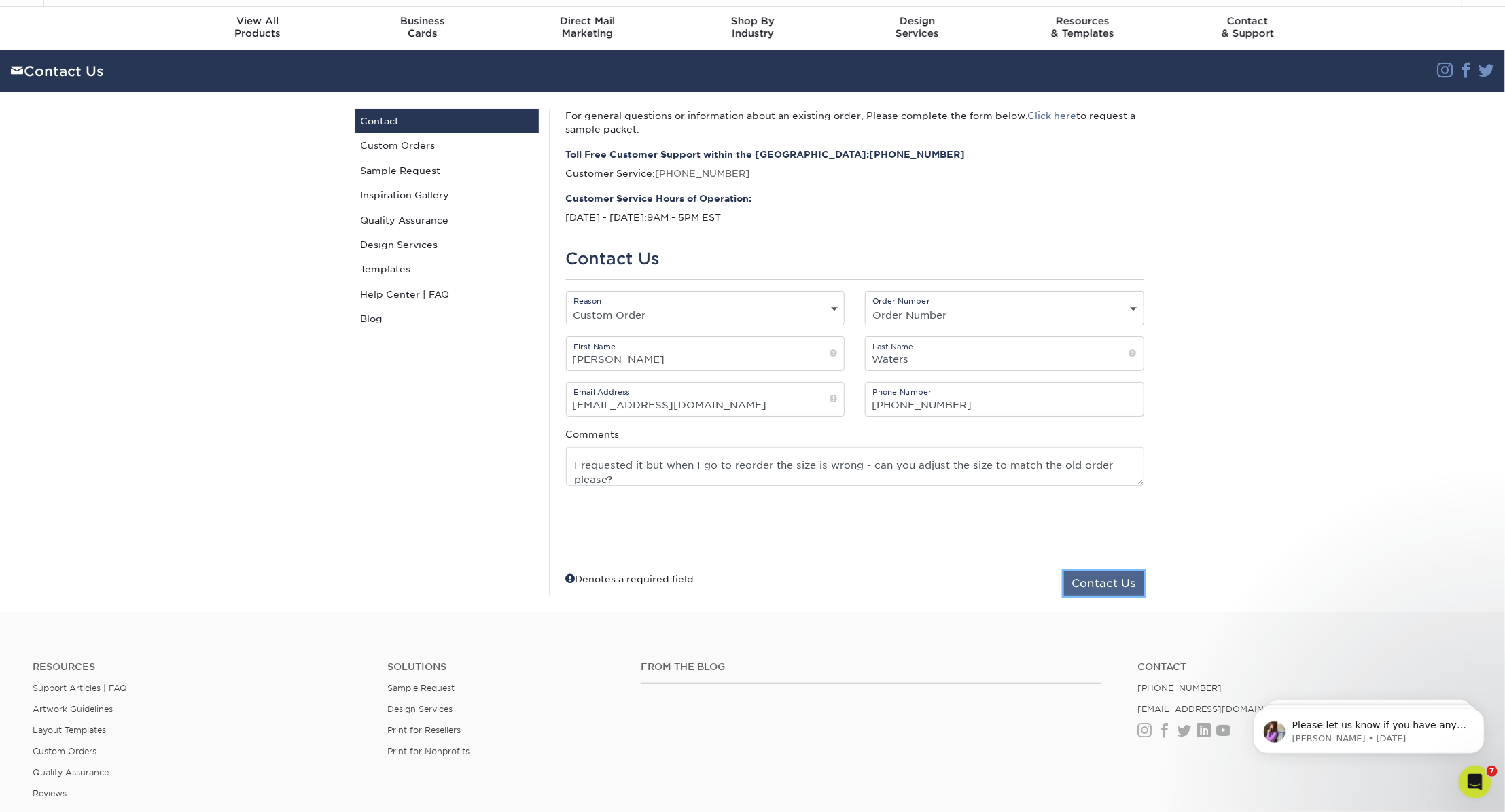
click at [1088, 589] on button "Contact Us" at bounding box center [1104, 583] width 80 height 24
